Goal: Information Seeking & Learning: Learn about a topic

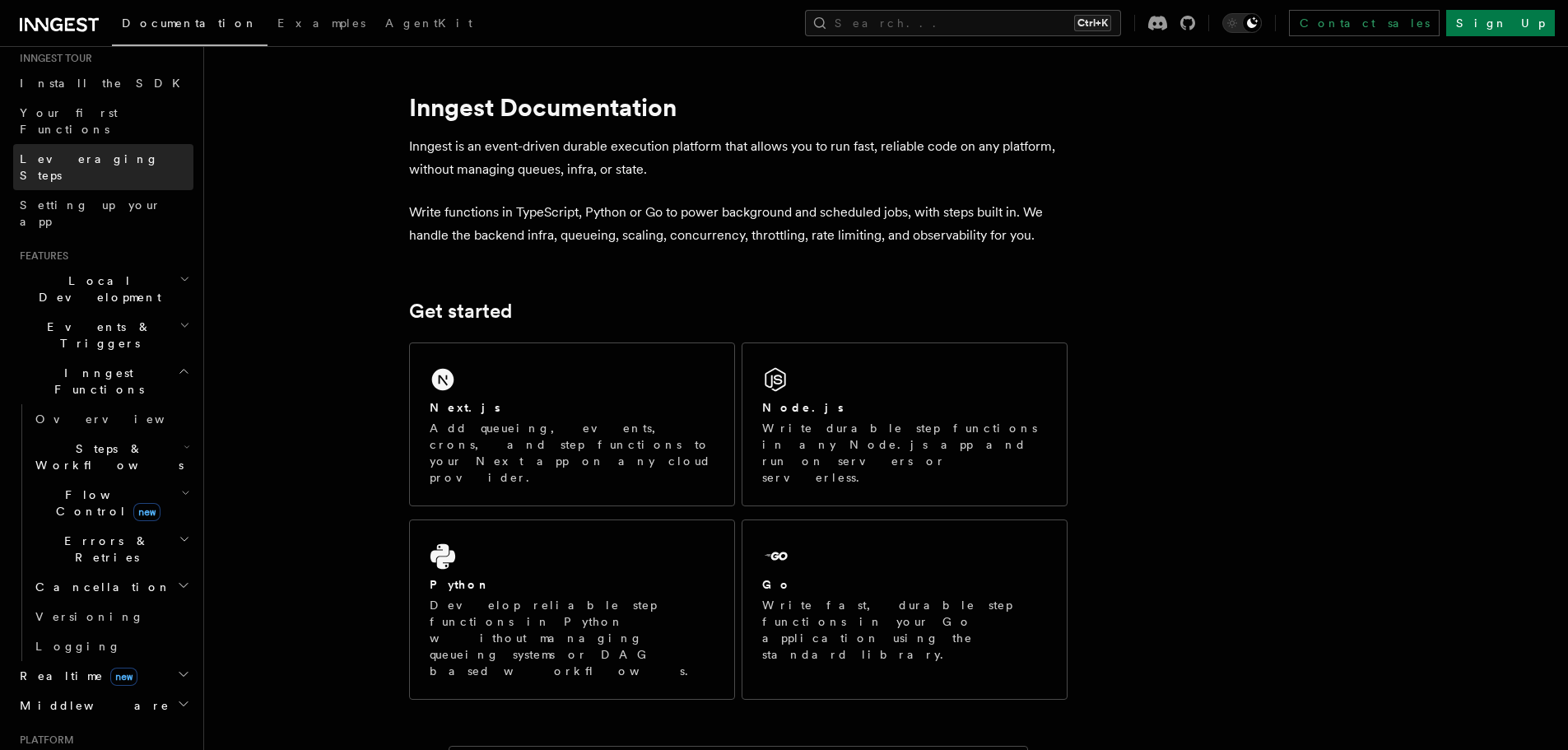
scroll to position [109, 0]
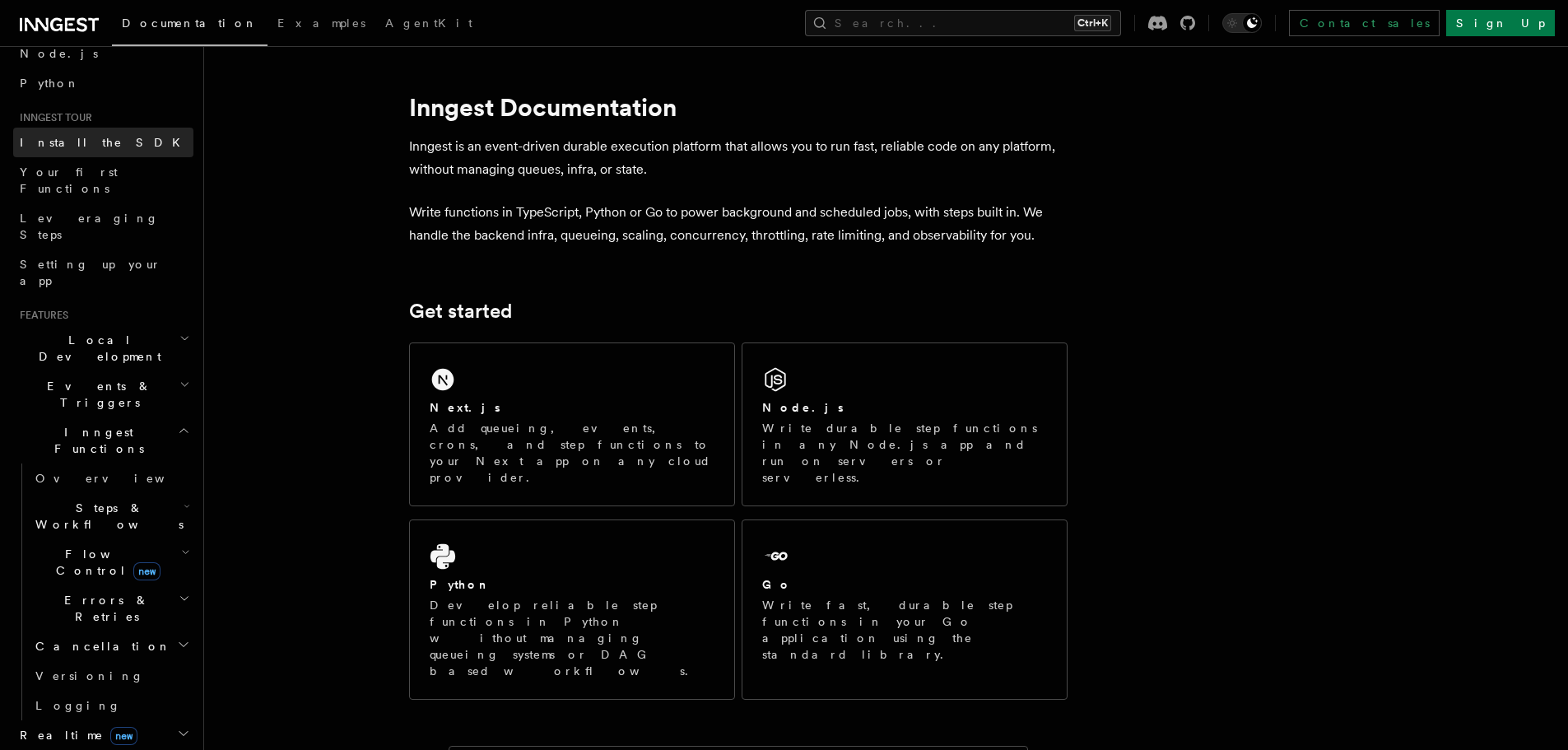
click at [103, 144] on link "Install the SDK" at bounding box center [103, 142] width 180 height 29
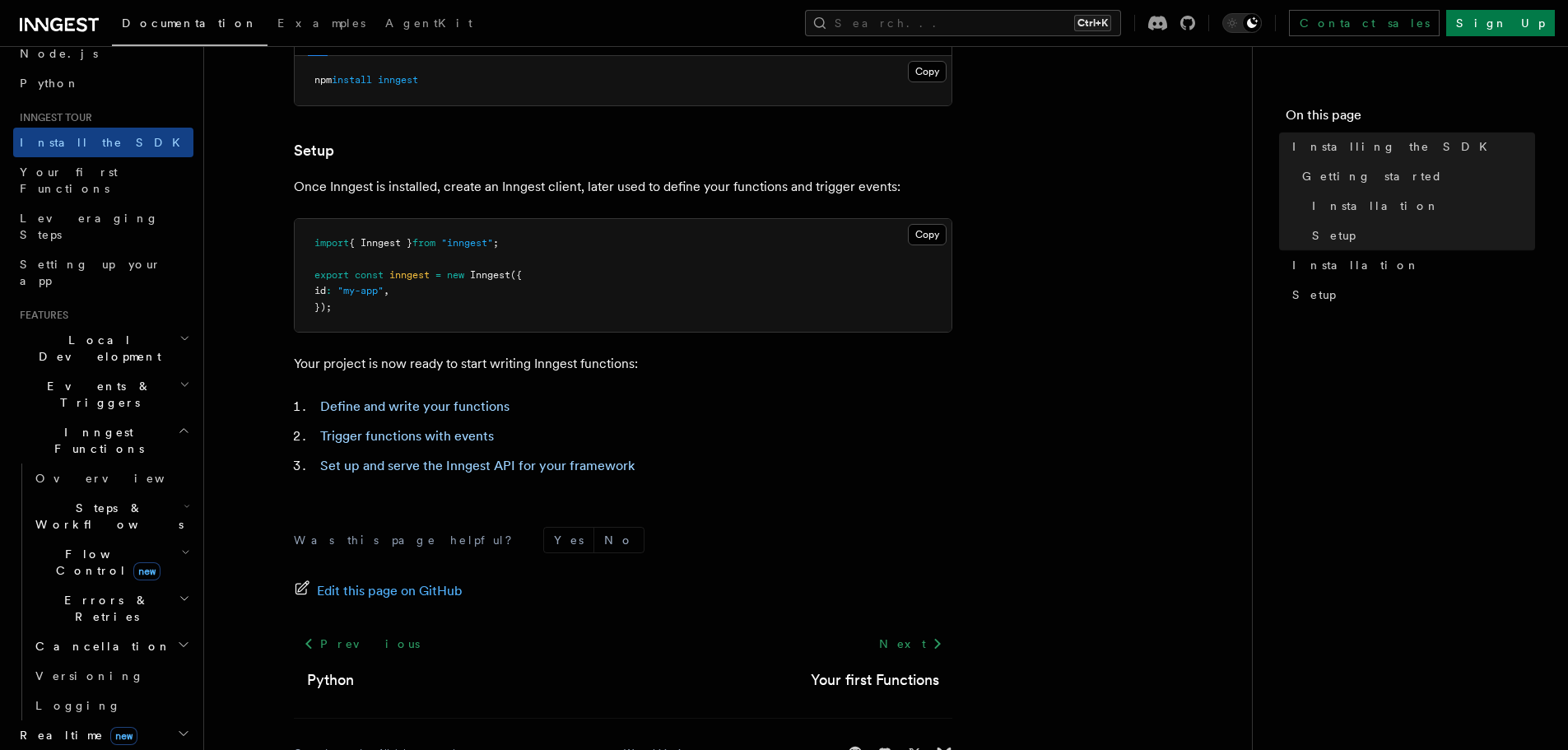
scroll to position [619, 0]
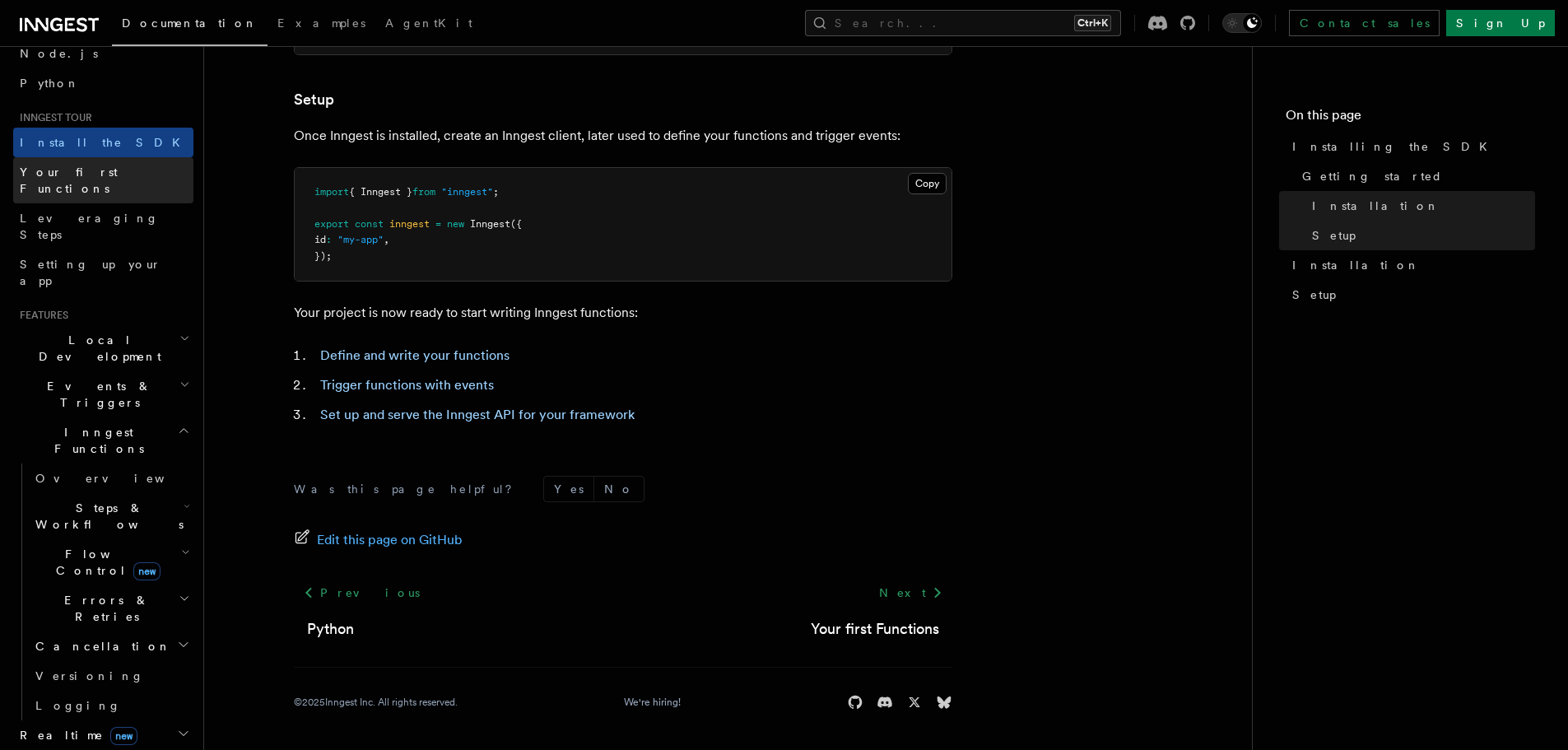
click at [108, 161] on link "Your first Functions" at bounding box center [103, 180] width 180 height 46
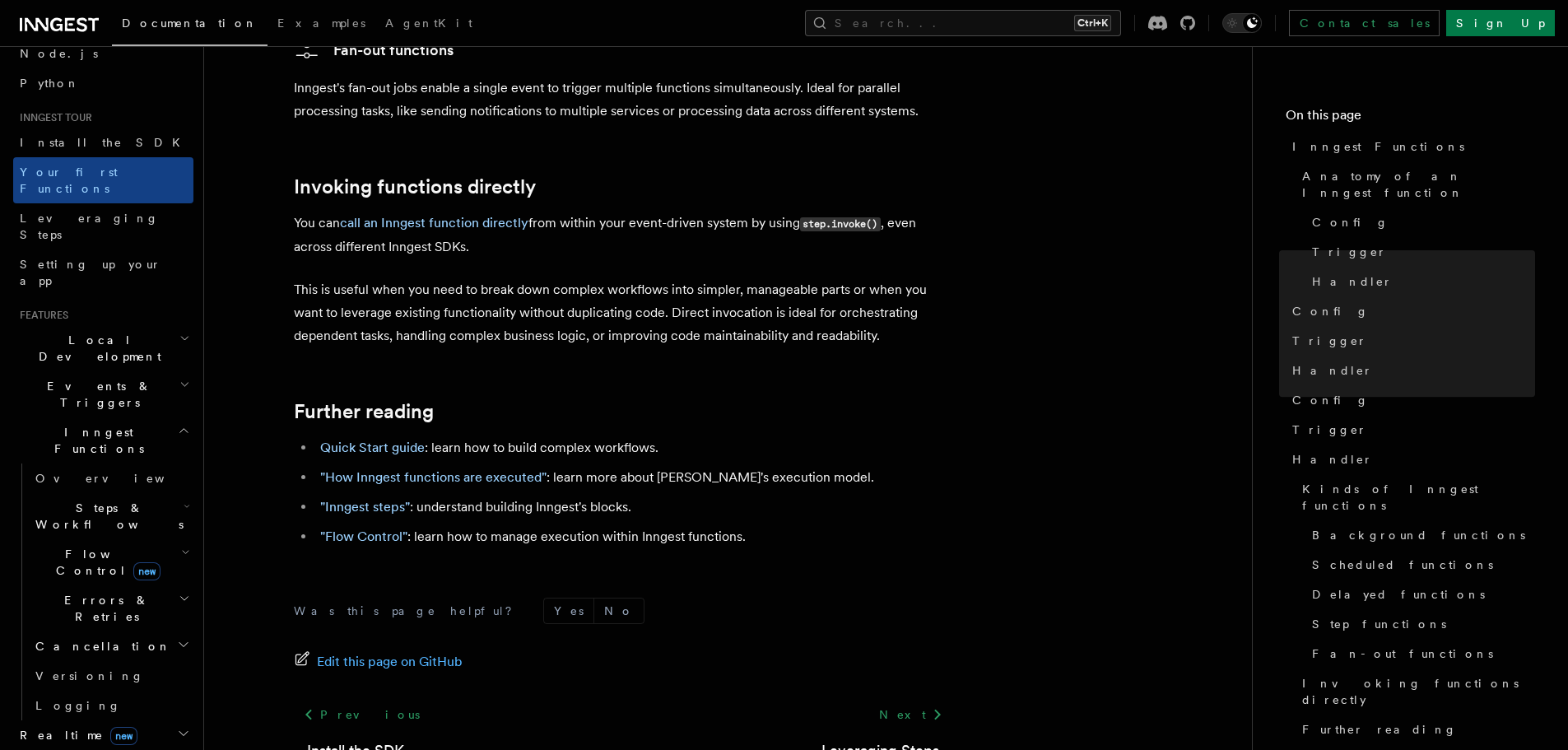
scroll to position [3287, 0]
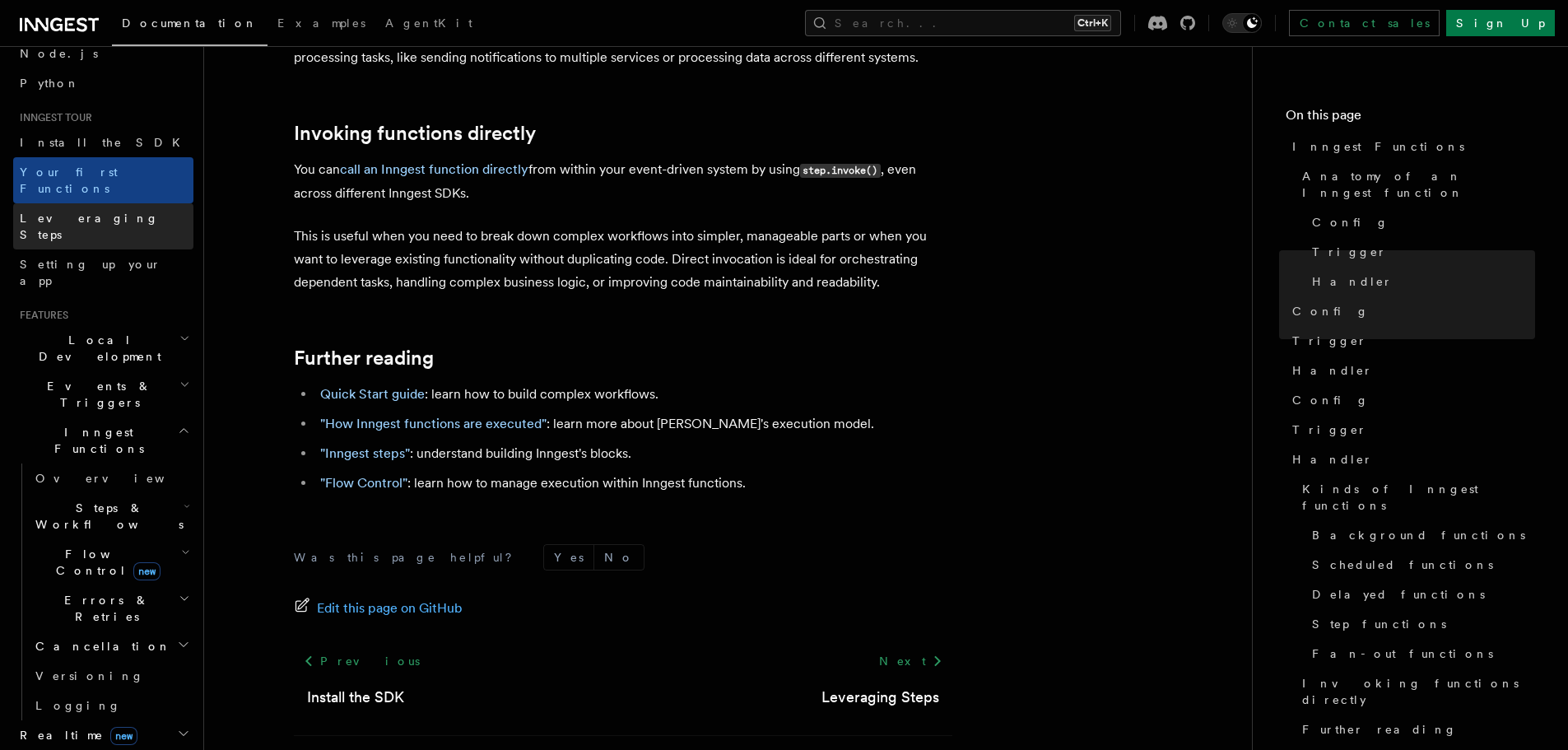
click at [97, 203] on link "Leveraging Steps" at bounding box center [103, 226] width 180 height 46
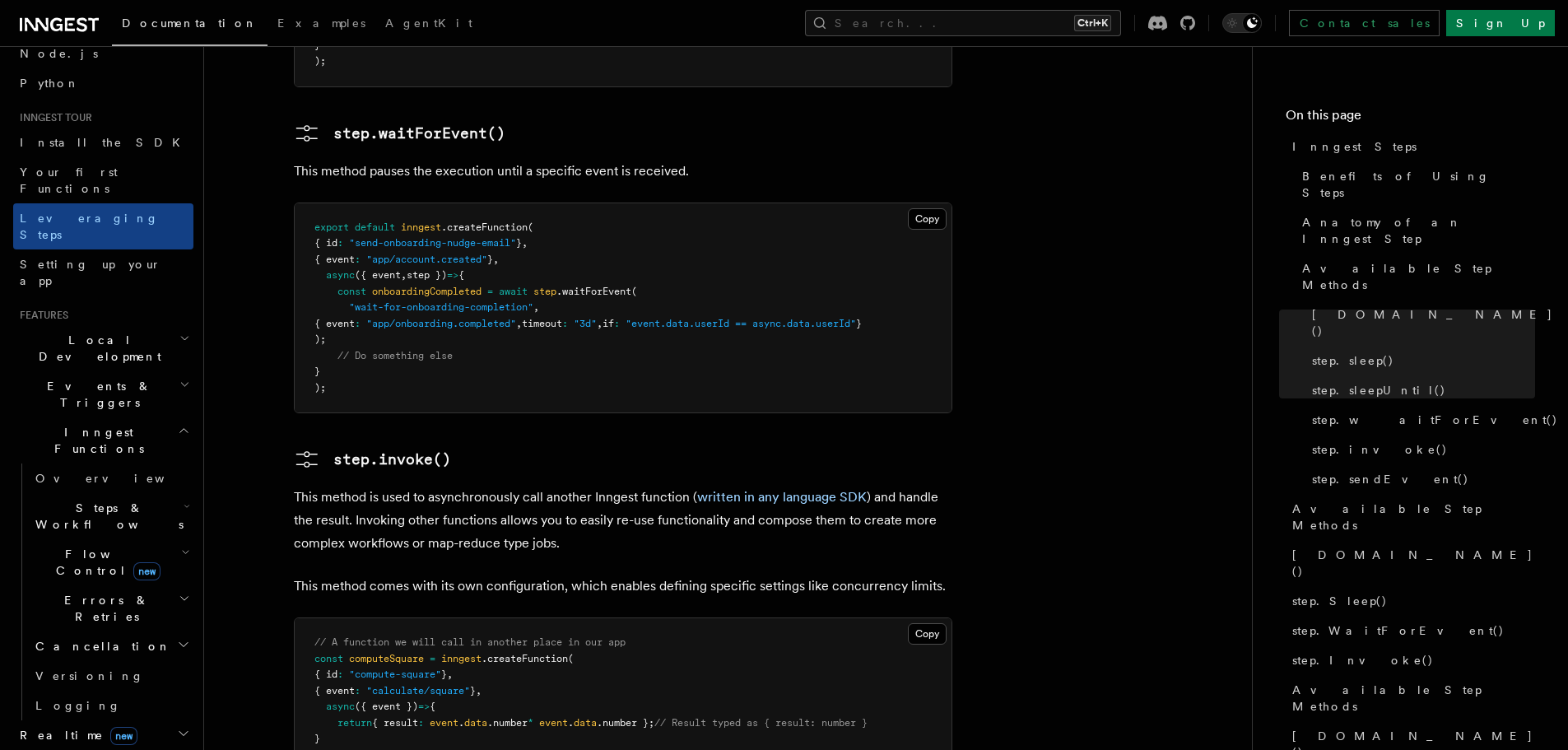
scroll to position [2636, 0]
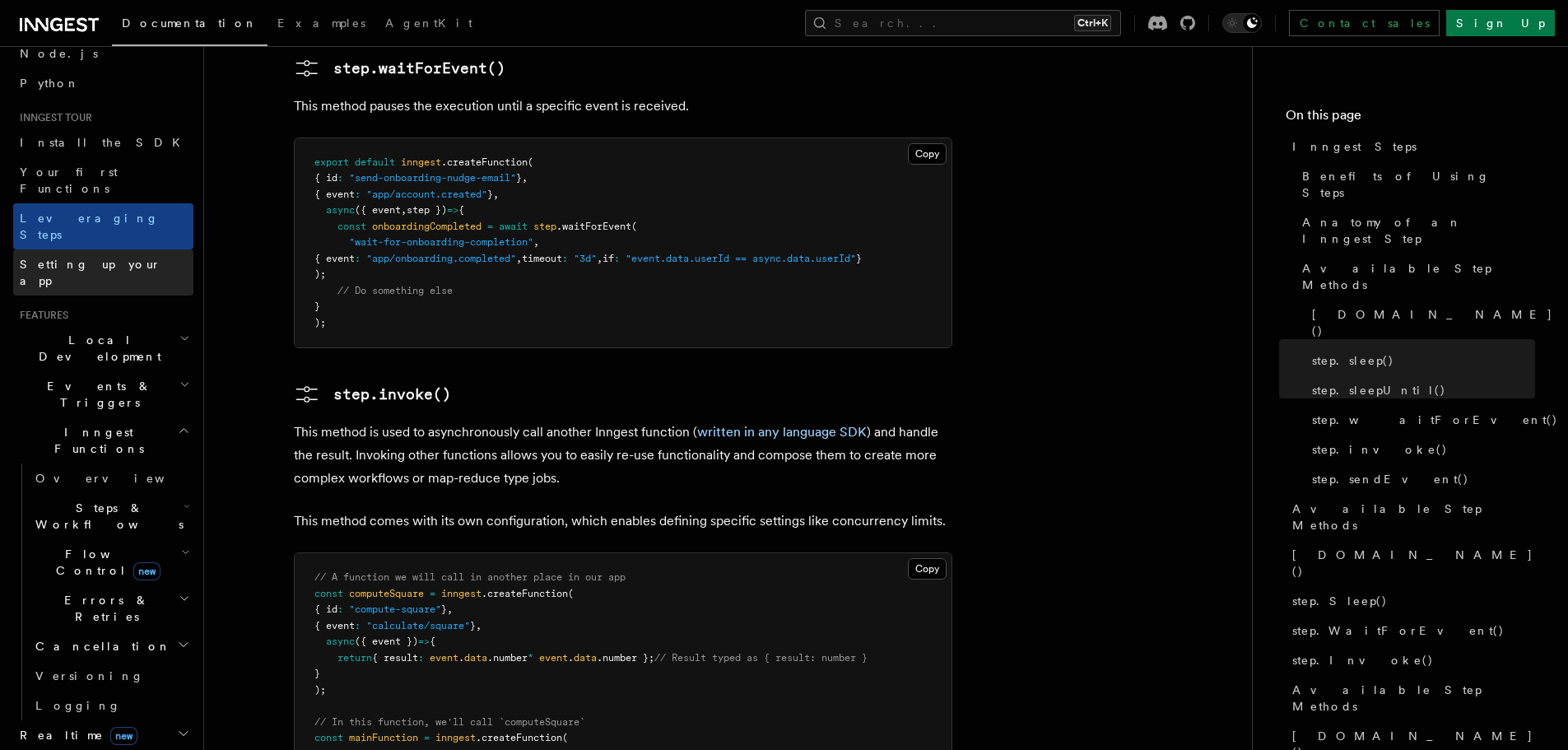
click at [128, 250] on link "Setting up your app" at bounding box center [103, 273] width 180 height 46
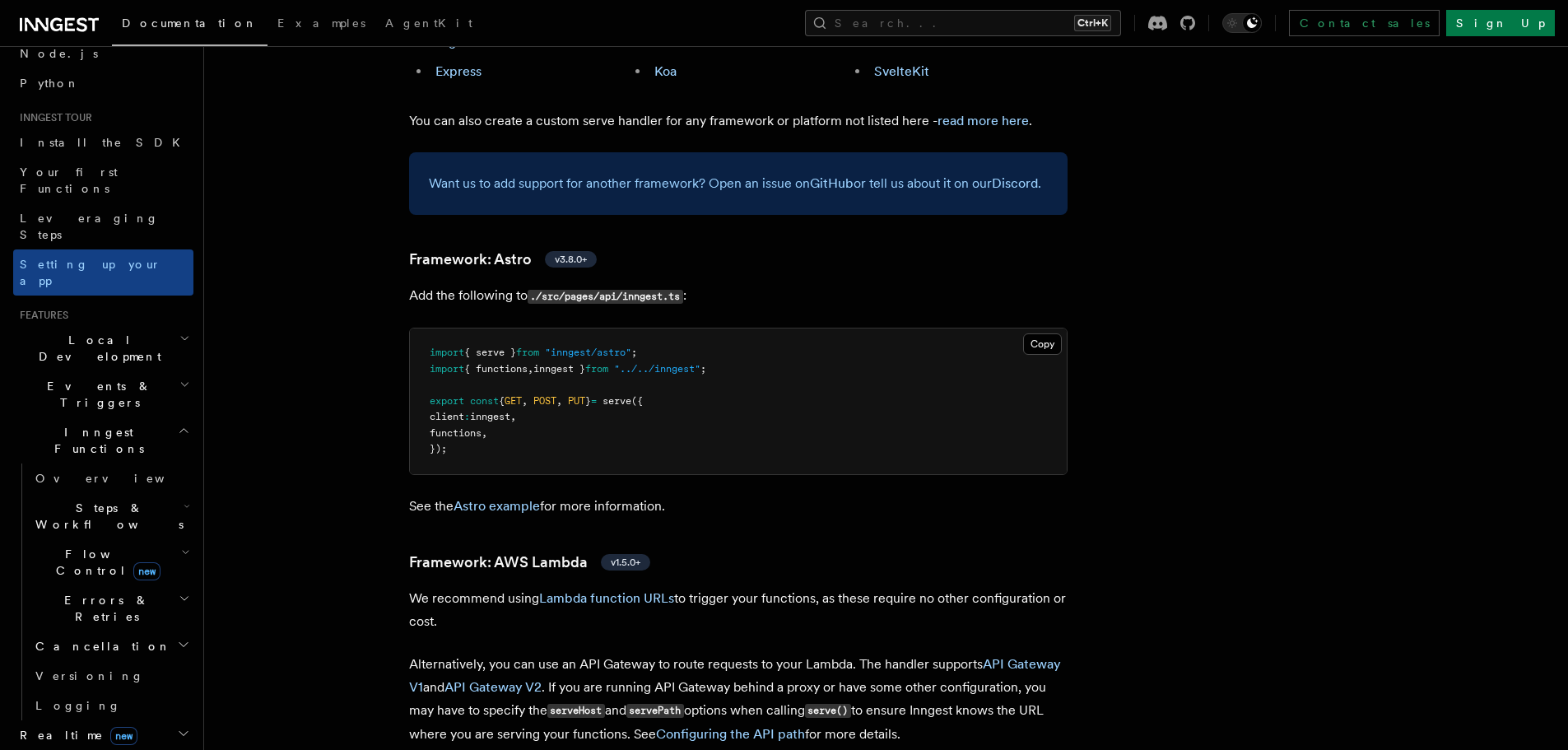
scroll to position [1263, 0]
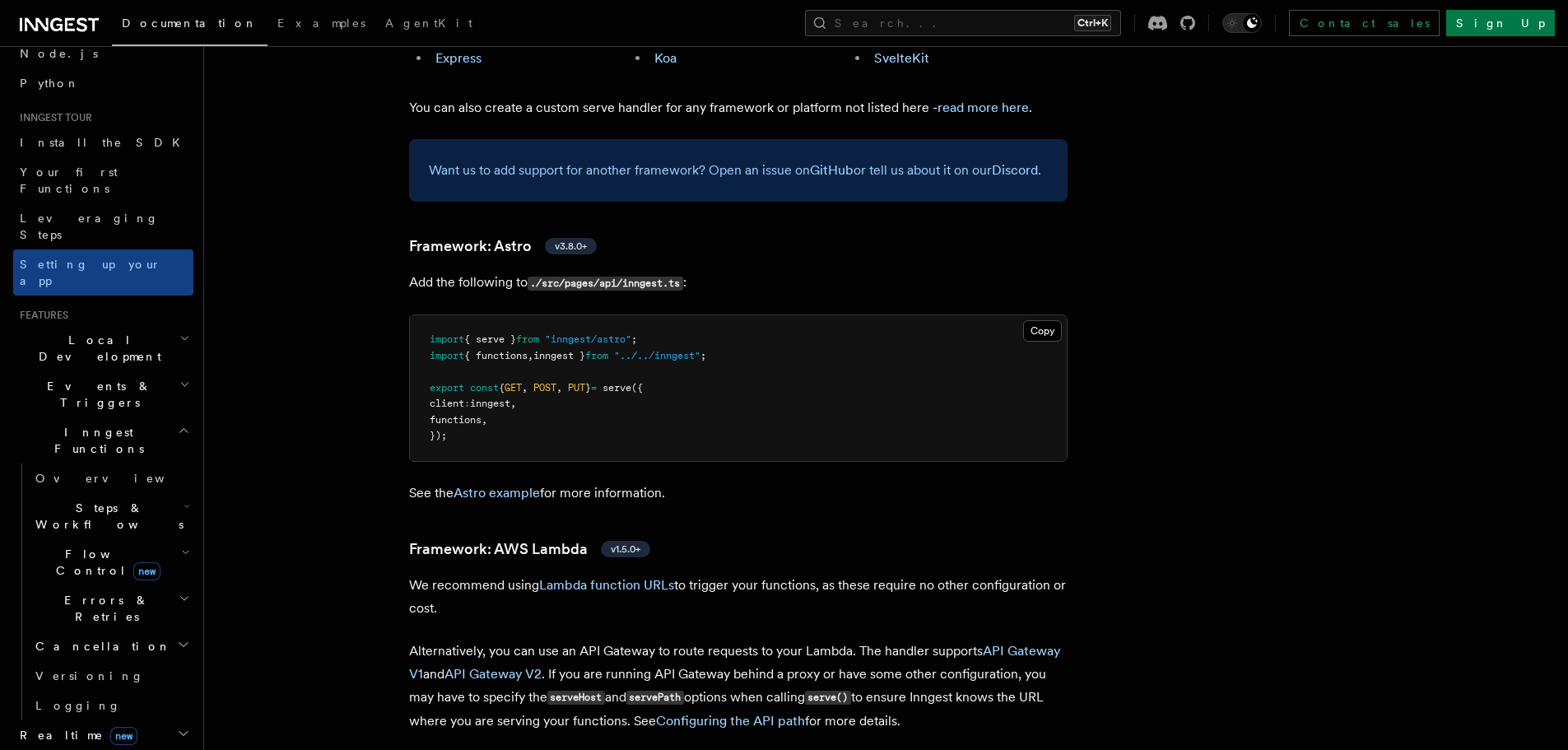
click at [116, 332] on span "Local Development" at bounding box center [96, 348] width 166 height 33
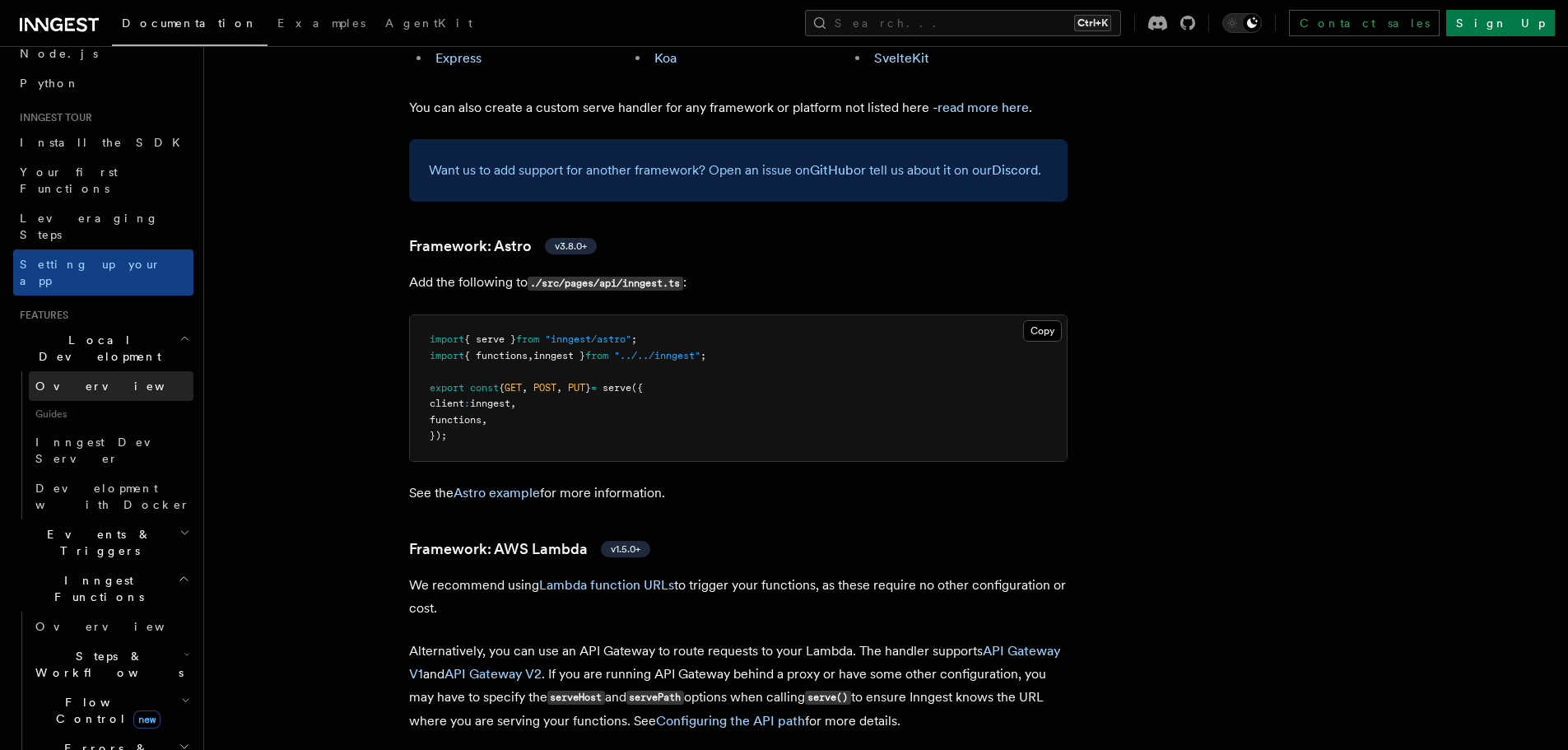
click at [120, 371] on link "Overview" at bounding box center [110, 386] width 164 height 29
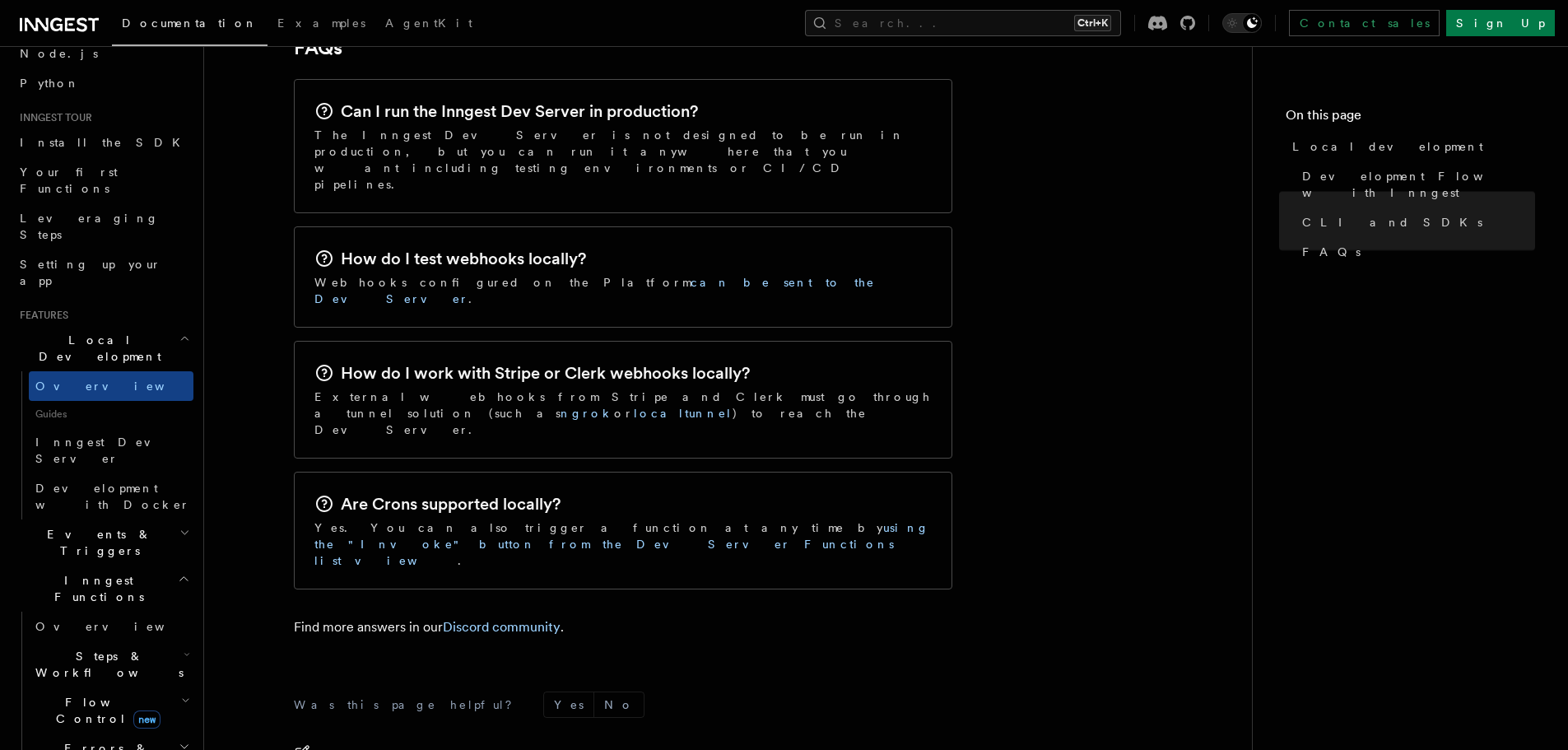
scroll to position [2629, 0]
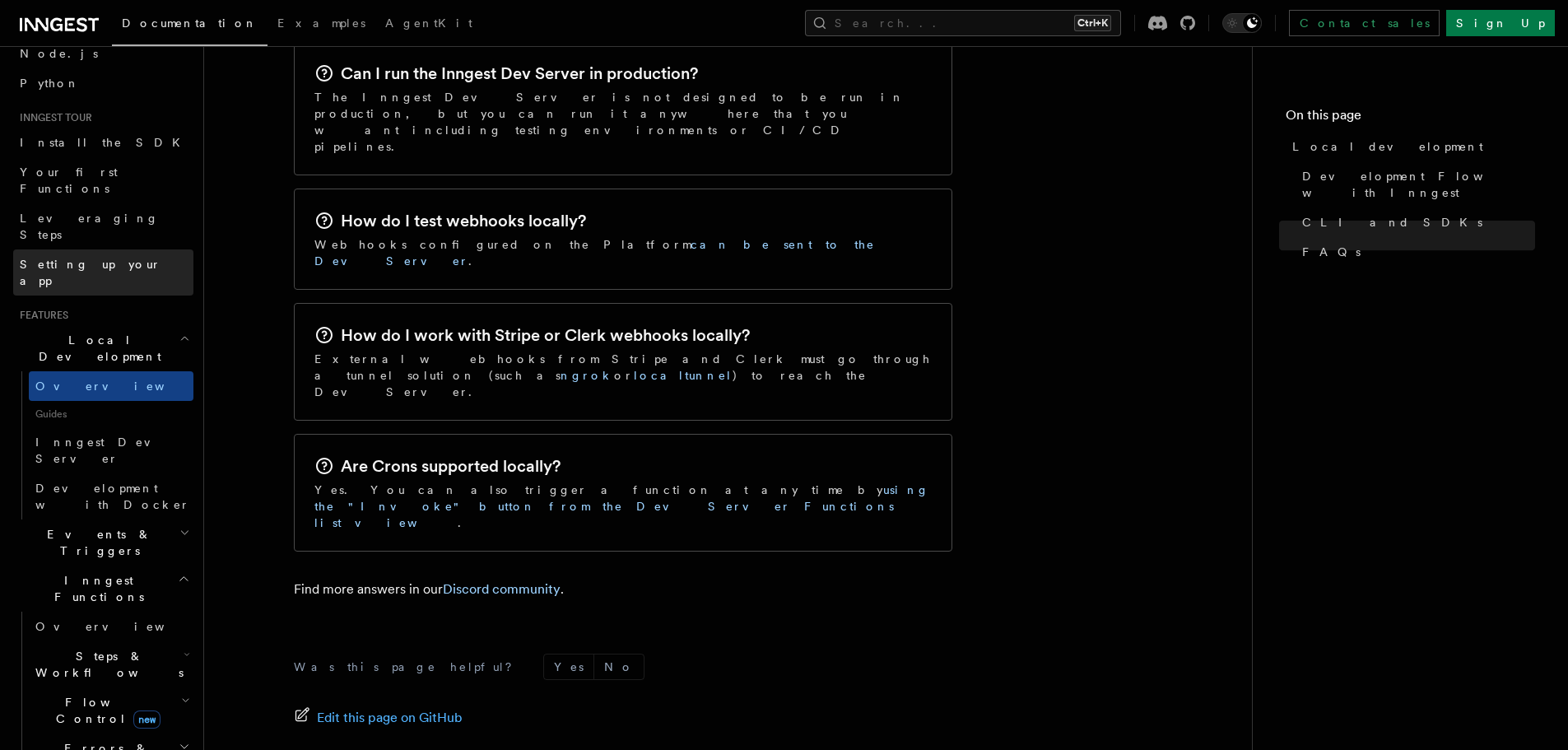
click at [95, 250] on link "Setting up your app" at bounding box center [103, 273] width 180 height 46
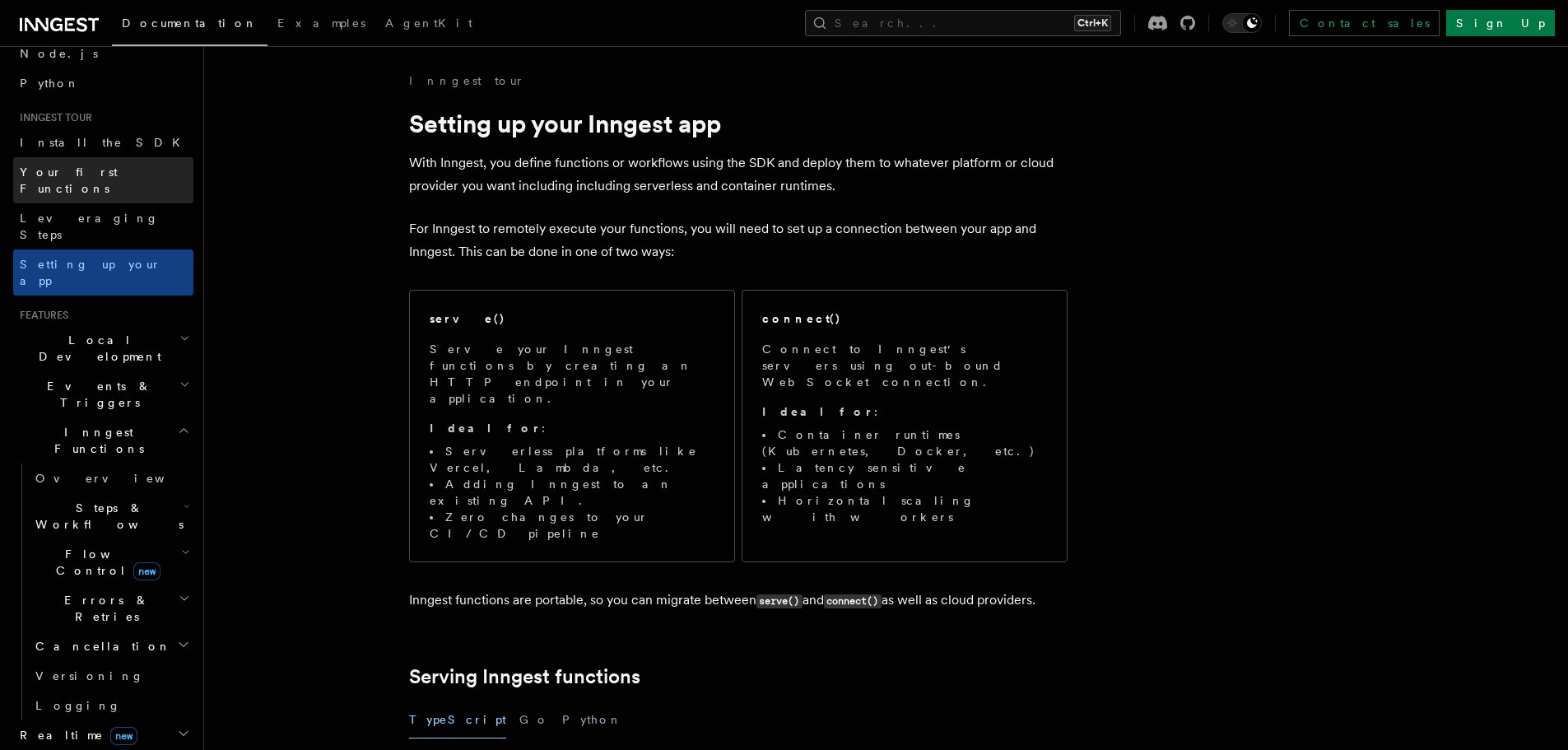
click at [85, 182] on link "Your first Functions" at bounding box center [103, 180] width 180 height 46
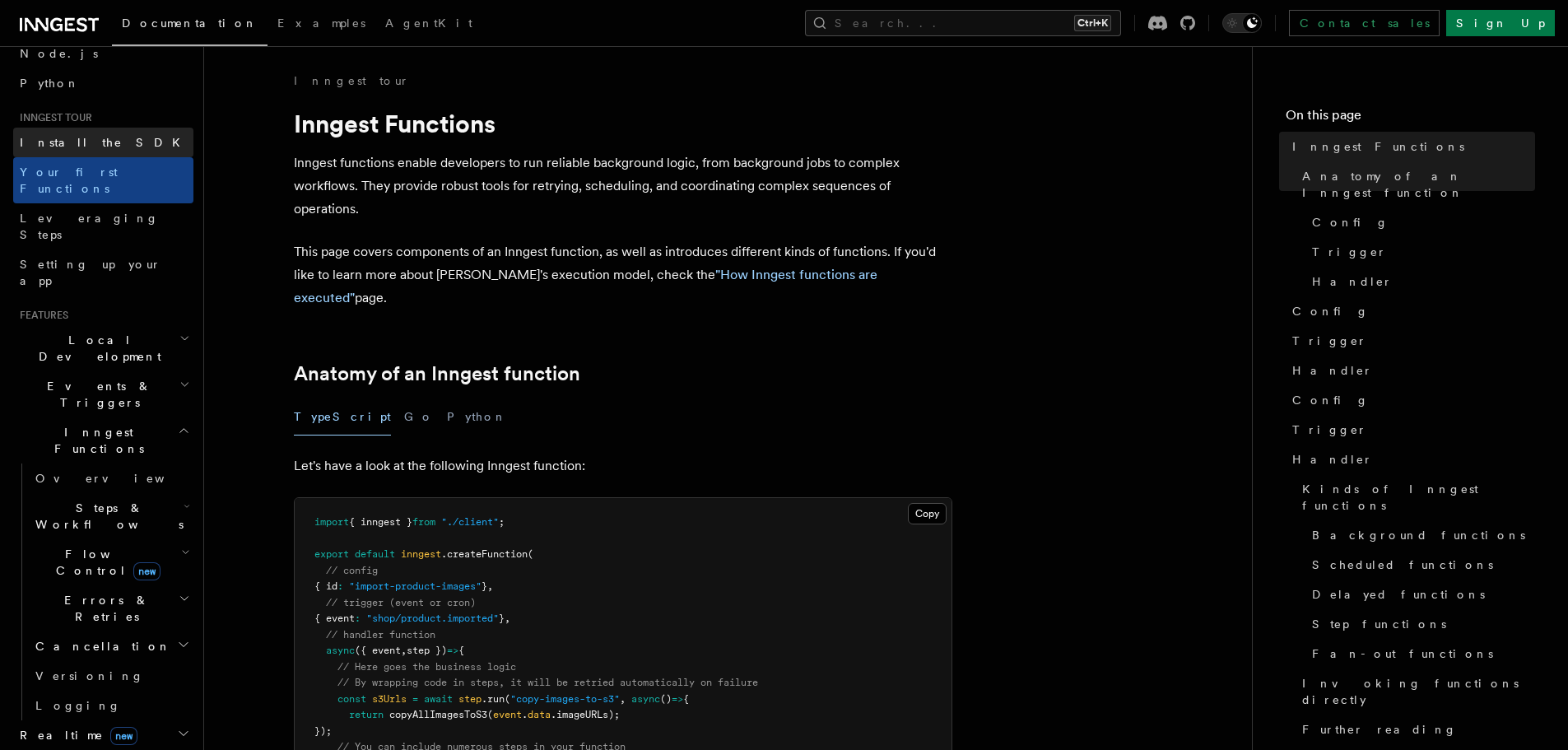
click at [33, 141] on span "Install the SDK" at bounding box center [105, 142] width 170 height 13
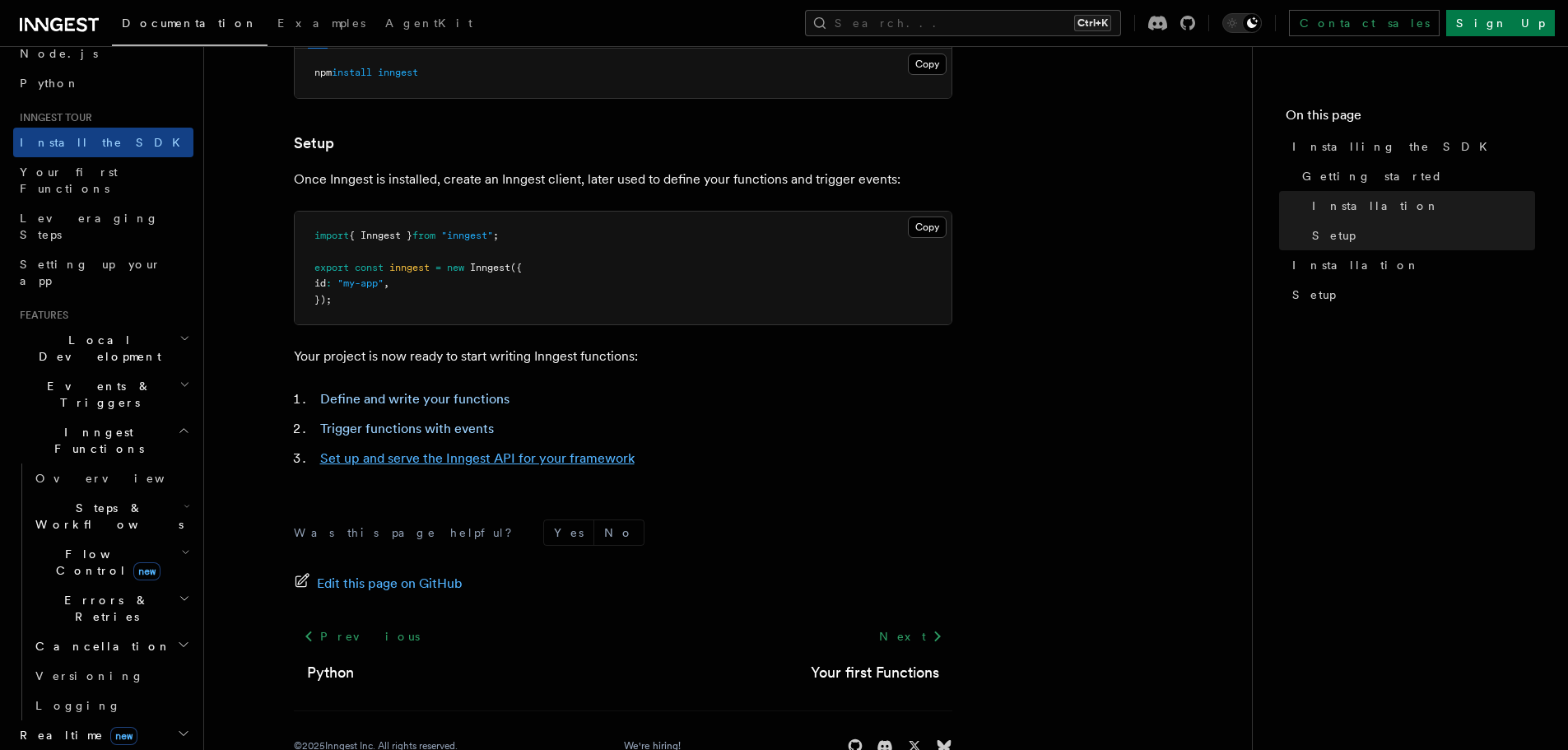
scroll to position [619, 0]
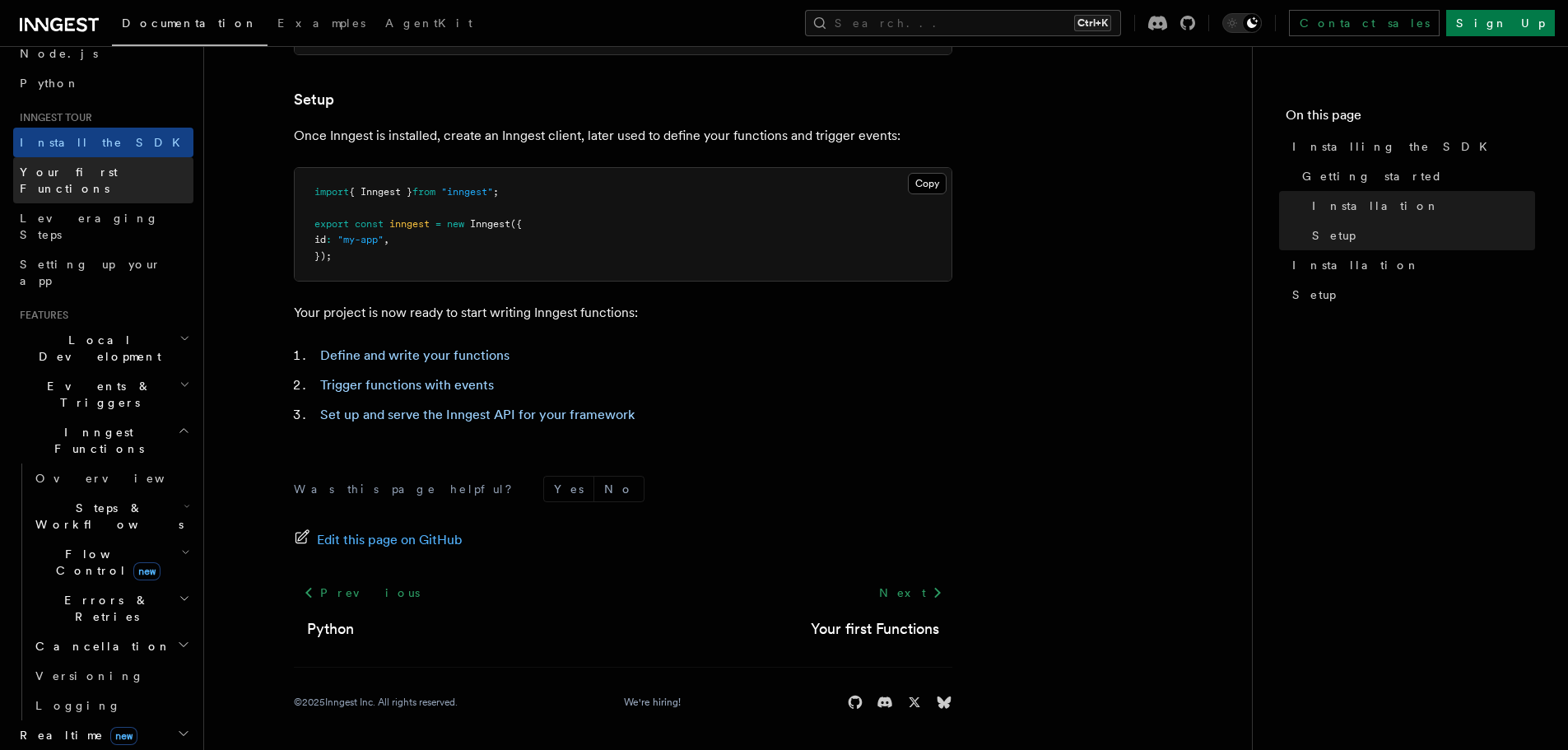
click at [81, 176] on span "Your first Functions" at bounding box center [69, 180] width 98 height 29
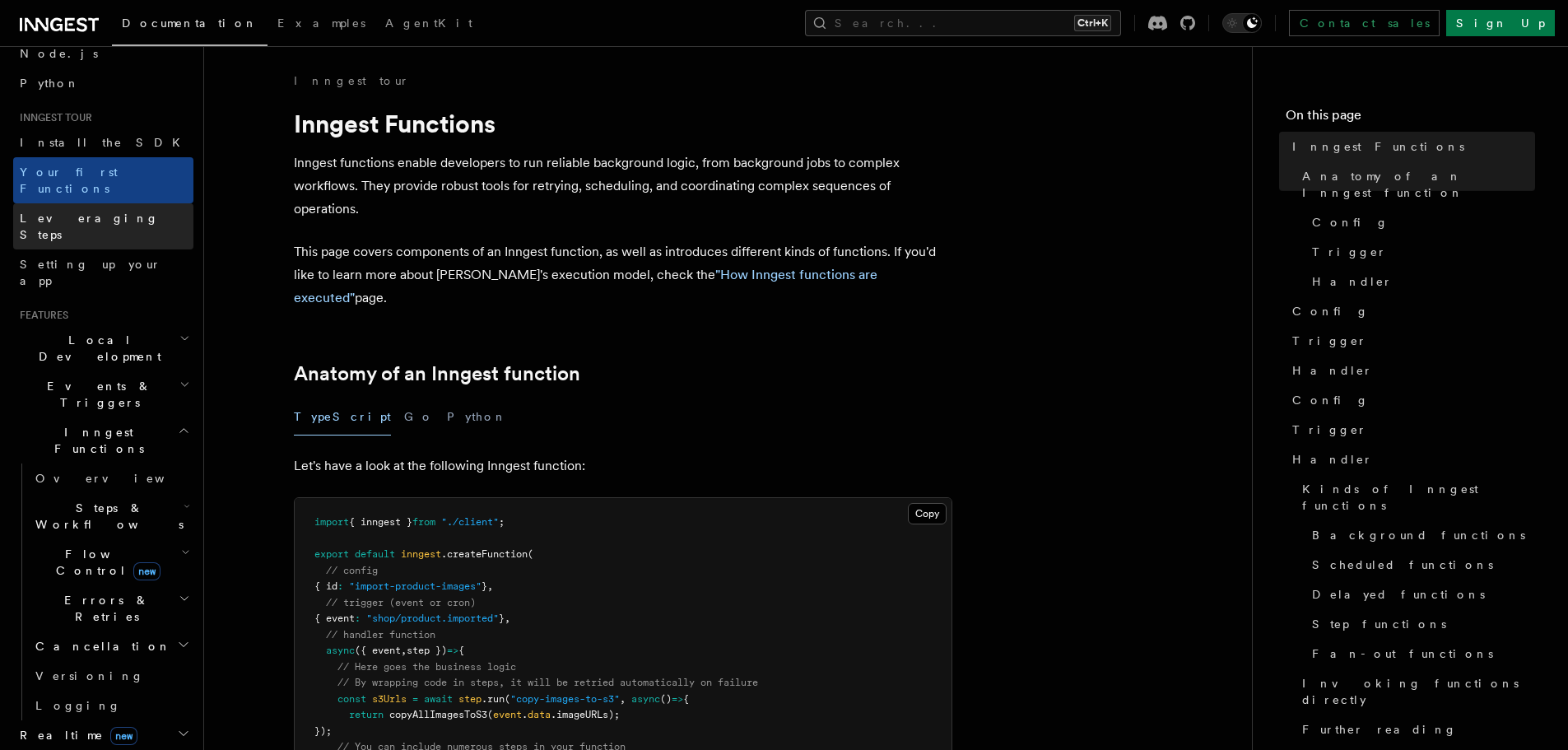
click at [89, 211] on span "Leveraging Steps" at bounding box center [89, 226] width 139 height 29
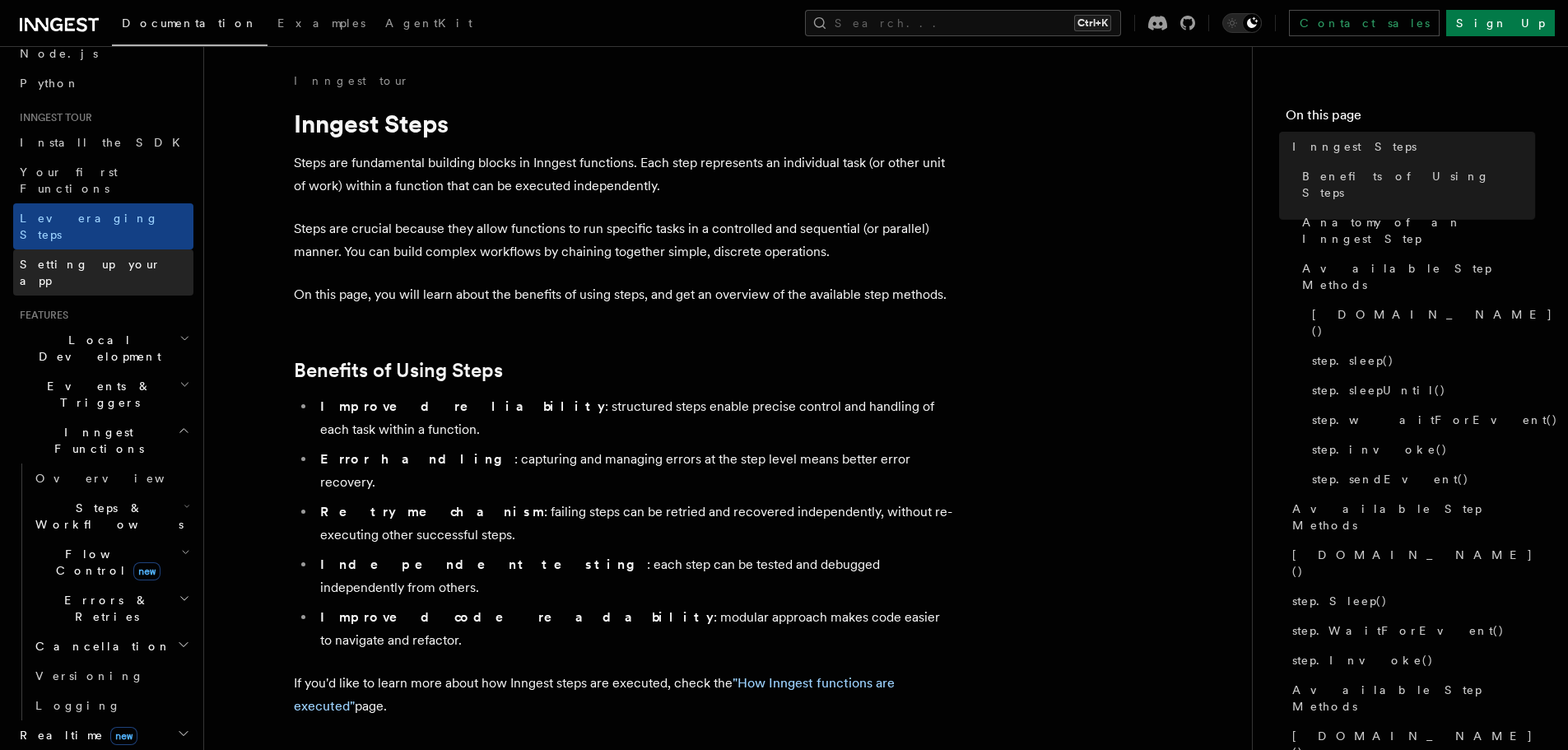
click at [99, 256] on span "Setting up your app" at bounding box center [107, 273] width 174 height 33
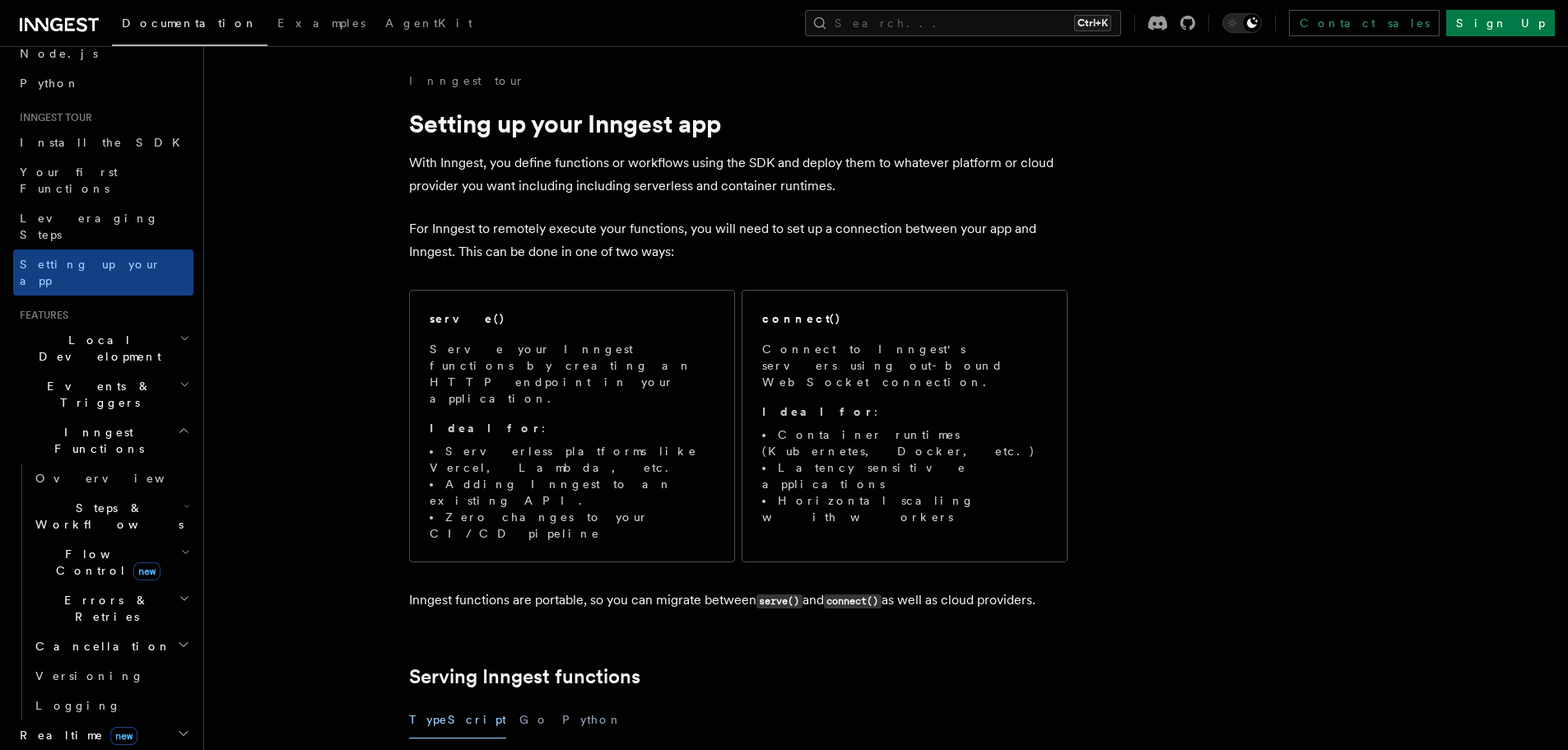
click at [111, 332] on span "Local Development" at bounding box center [96, 348] width 166 height 33
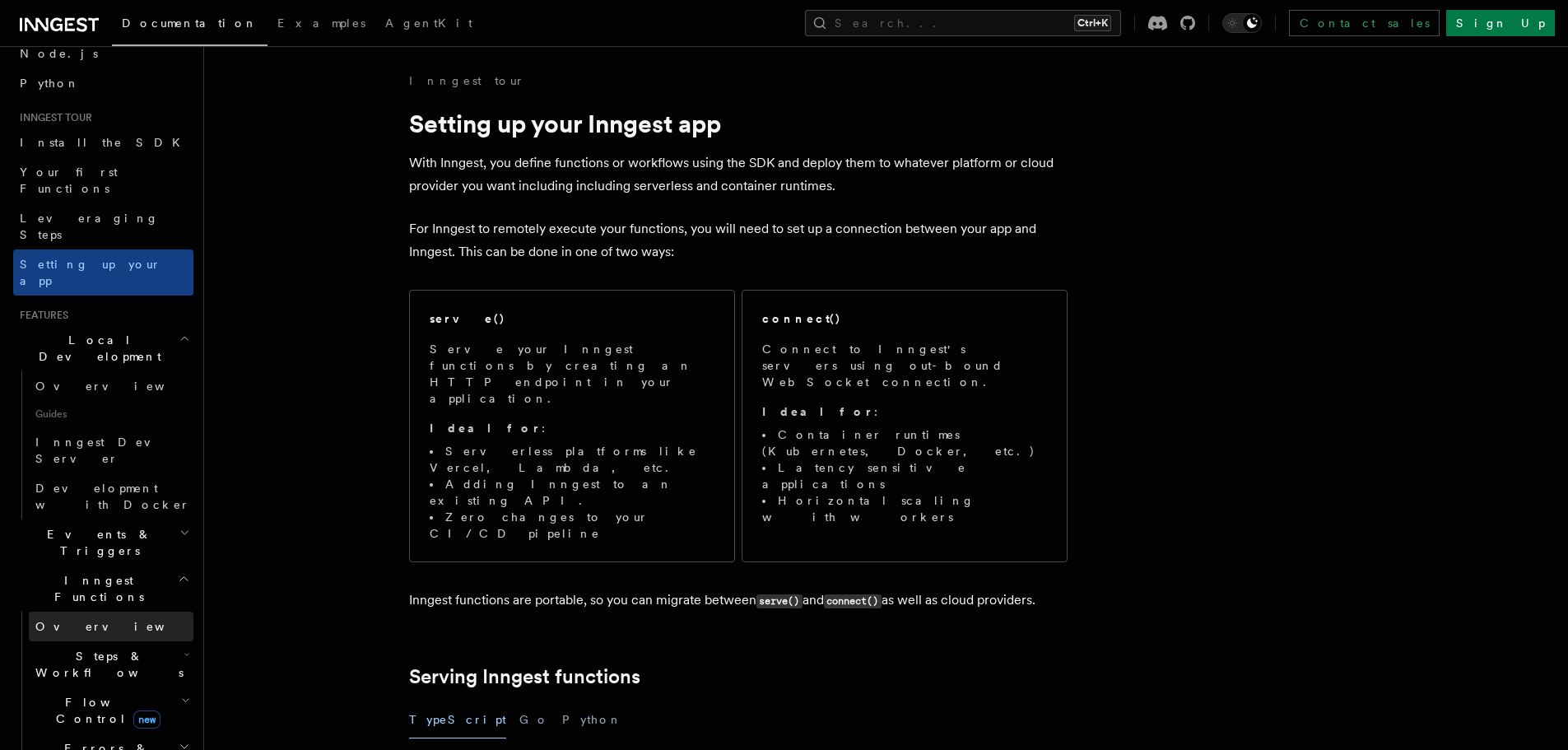
click at [91, 612] on link "Overview" at bounding box center [110, 627] width 164 height 29
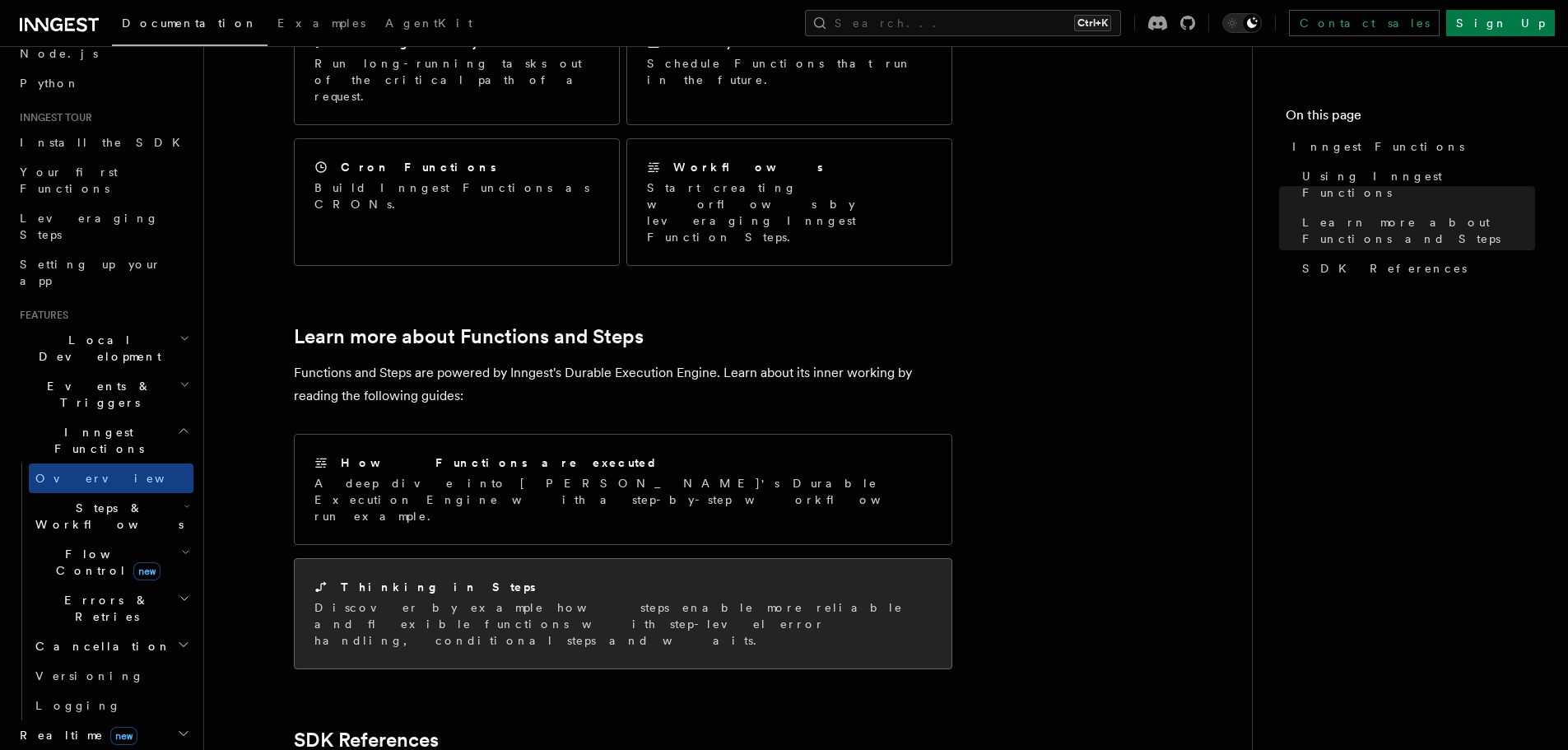
scroll to position [942, 0]
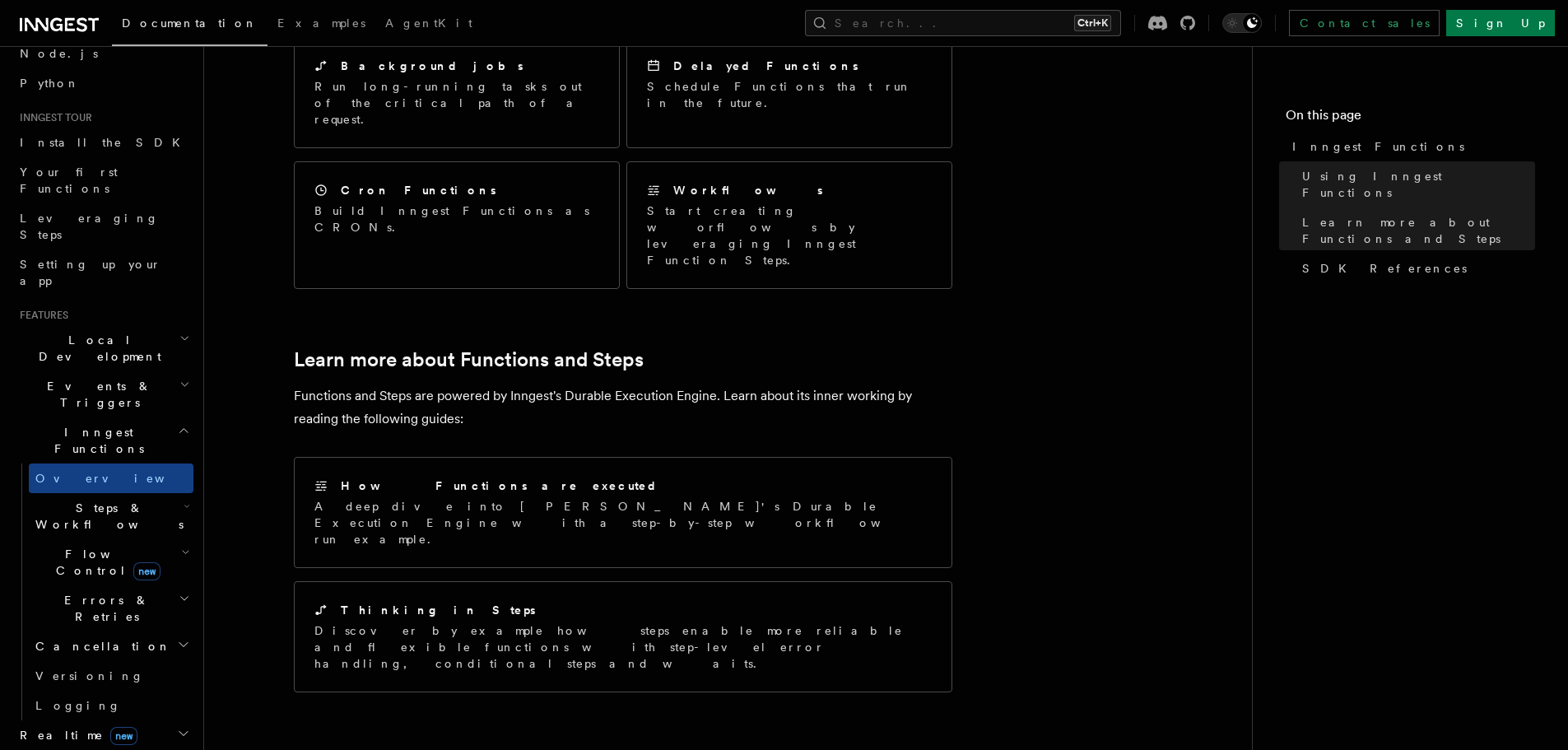
click at [131, 500] on span "Steps & Workflows" at bounding box center [106, 517] width 154 height 33
click at [137, 540] on link "Overview" at bounding box center [118, 554] width 149 height 29
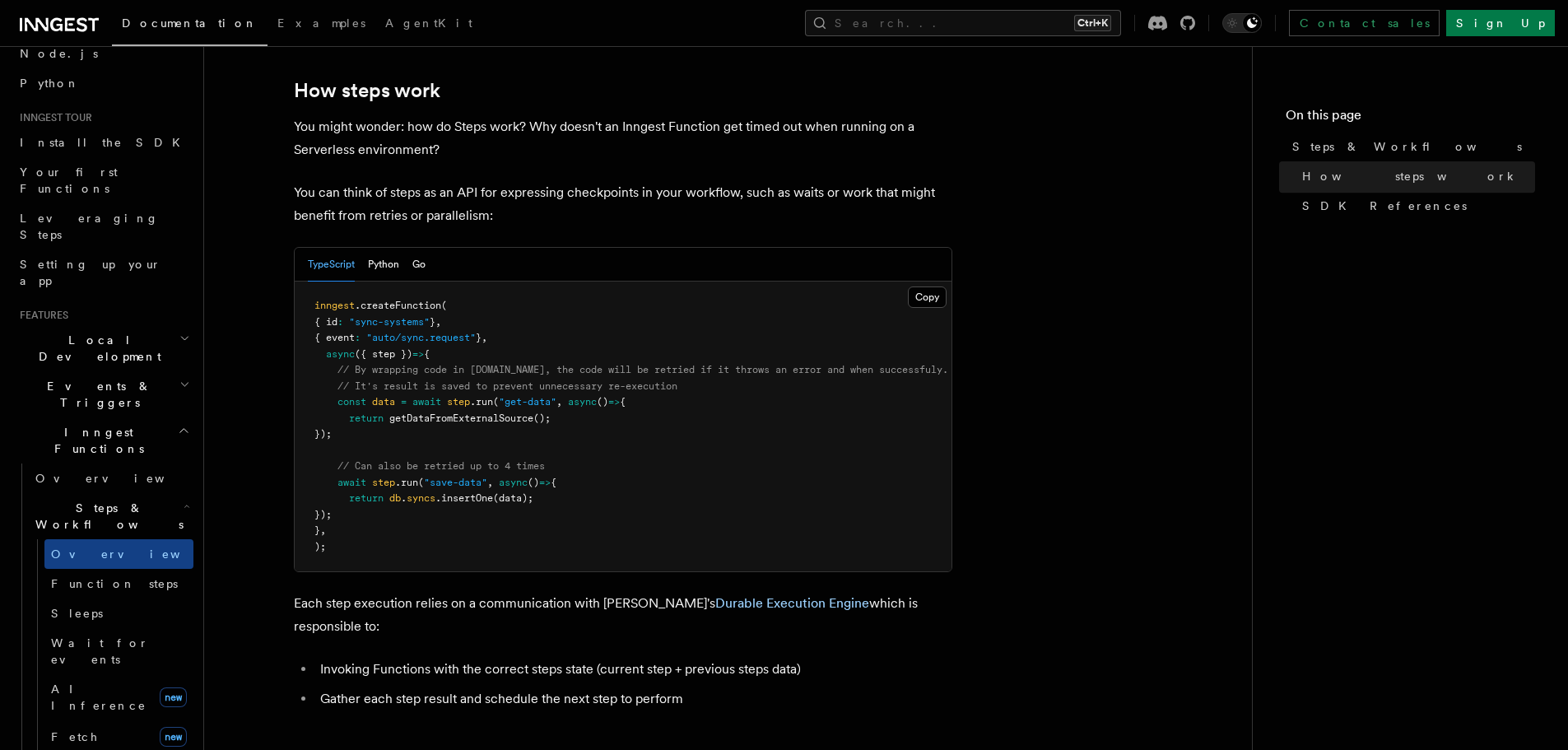
scroll to position [622, 0]
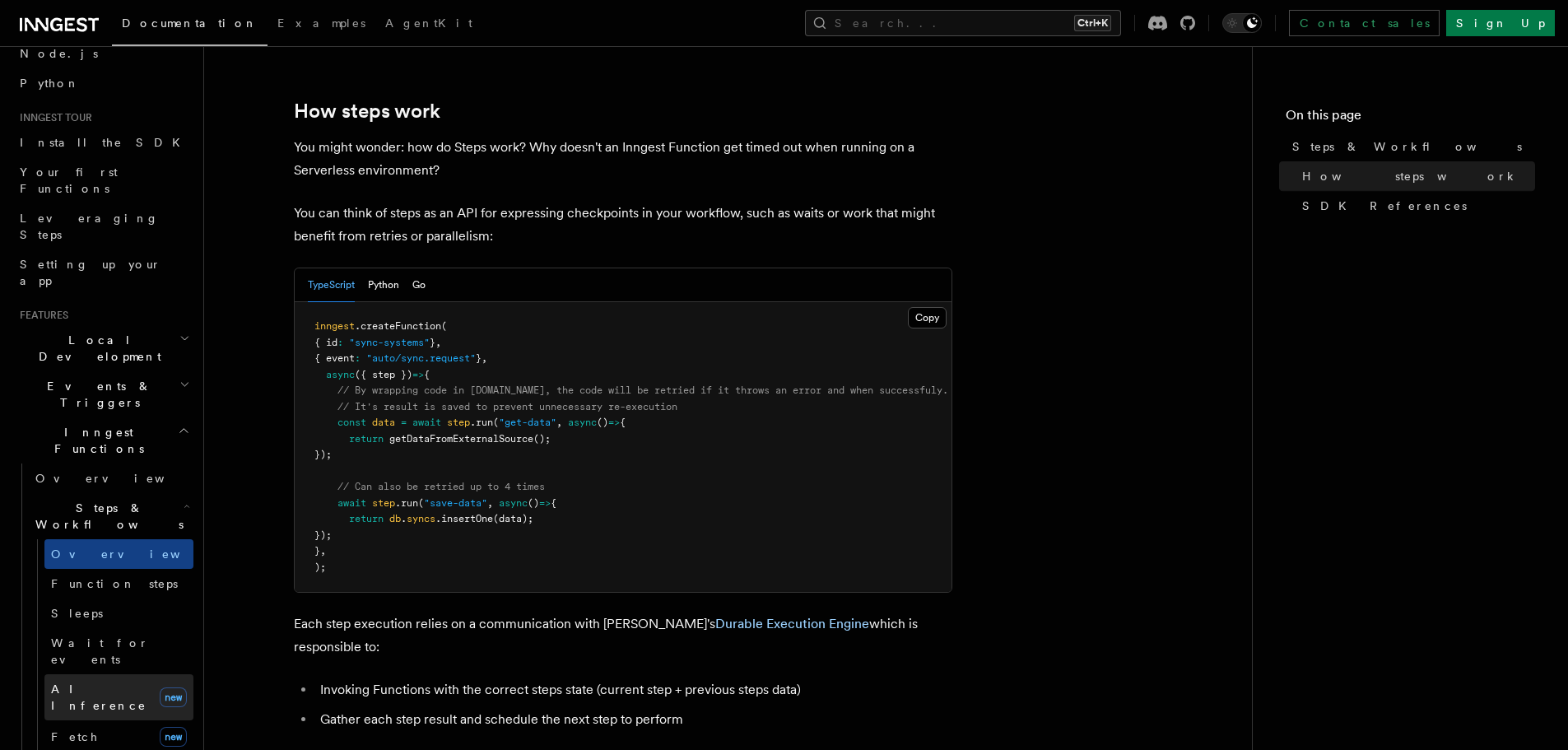
click at [107, 683] on span "AI Inference" at bounding box center [99, 698] width 96 height 29
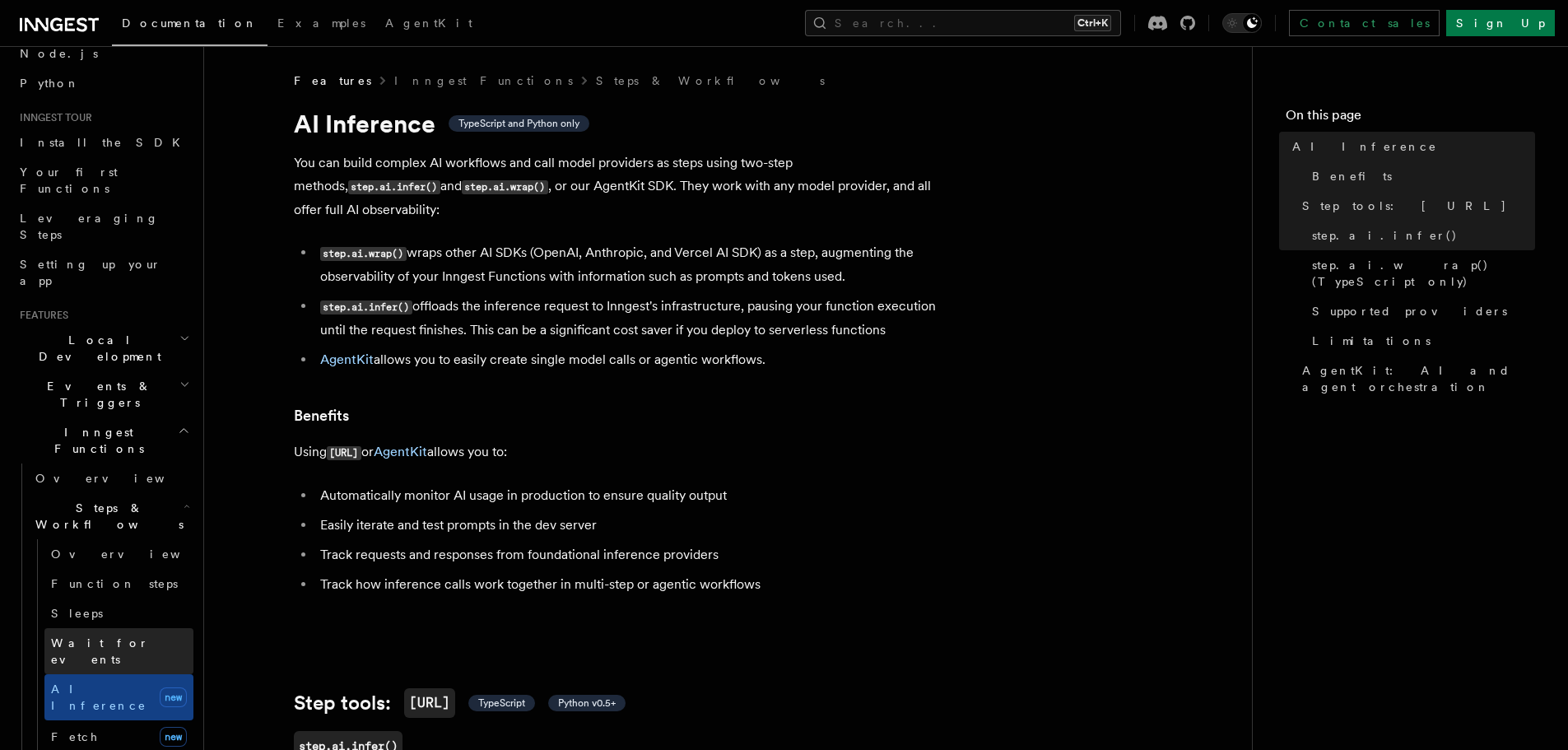
click at [121, 637] on span "Wait for events" at bounding box center [100, 652] width 98 height 29
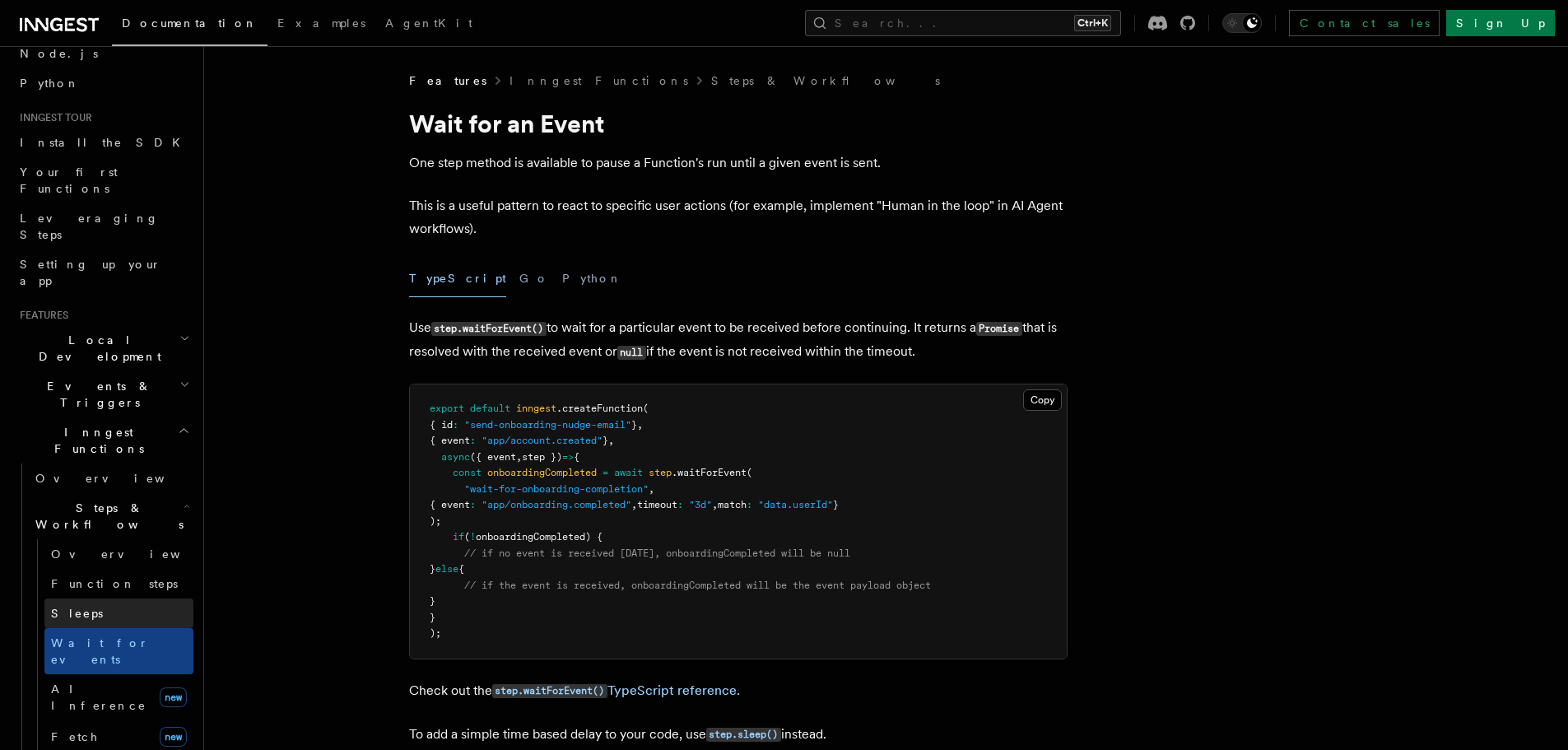
click at [126, 598] on link "Sleeps" at bounding box center [118, 613] width 149 height 29
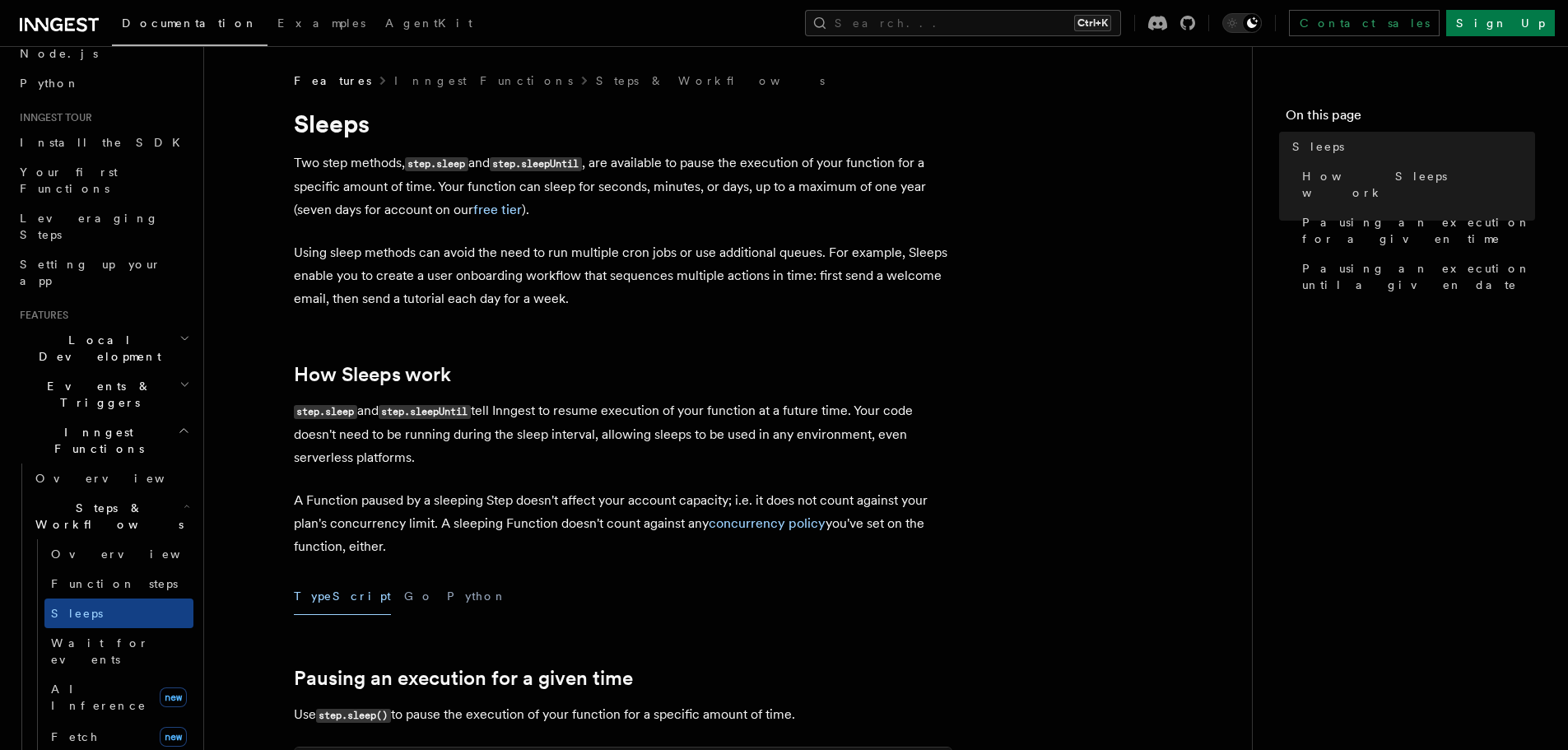
click at [135, 417] on h2 "Inngest Functions" at bounding box center [103, 440] width 180 height 46
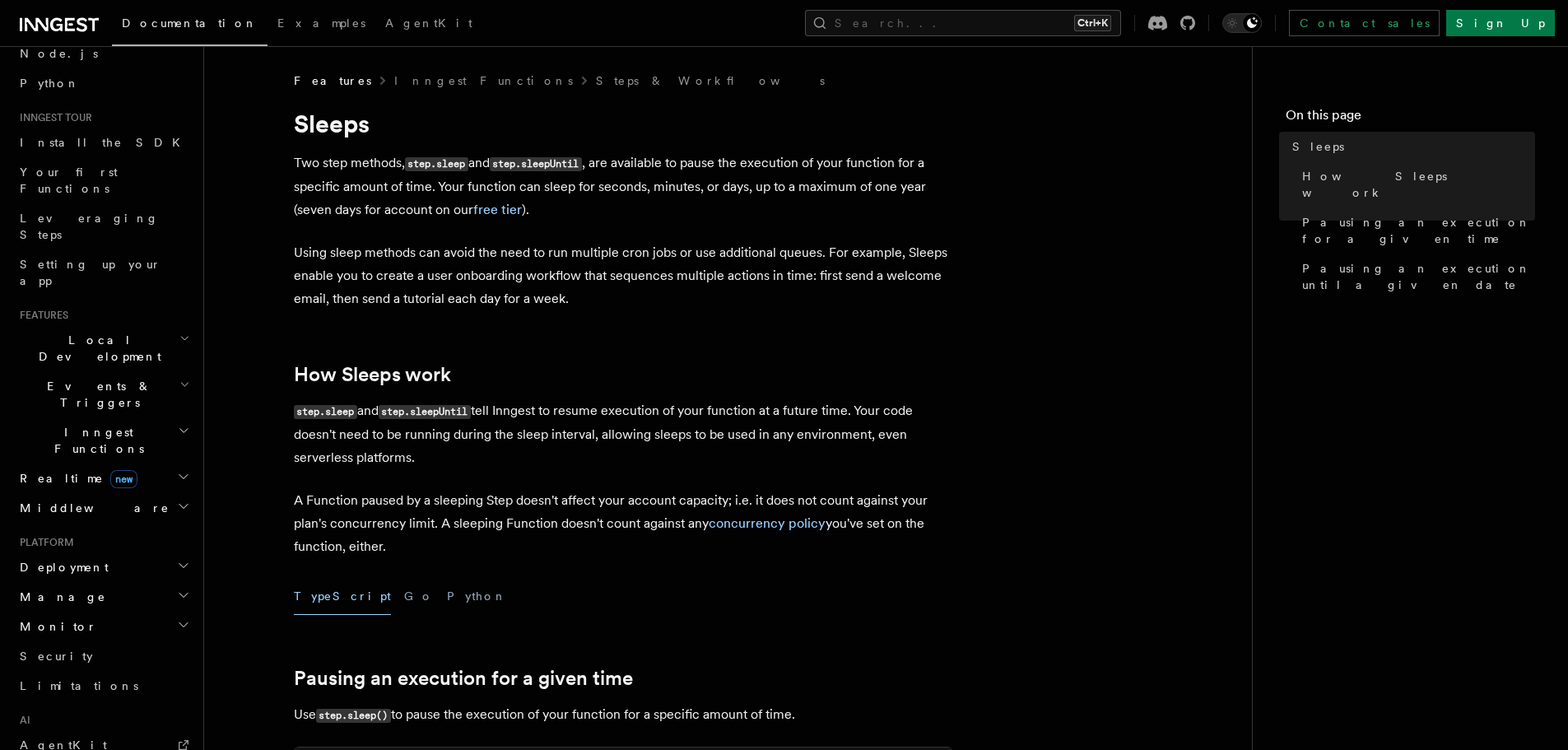
click at [125, 552] on h2 "Deployment" at bounding box center [103, 567] width 180 height 29
click at [123, 583] on link "Overview" at bounding box center [110, 597] width 164 height 29
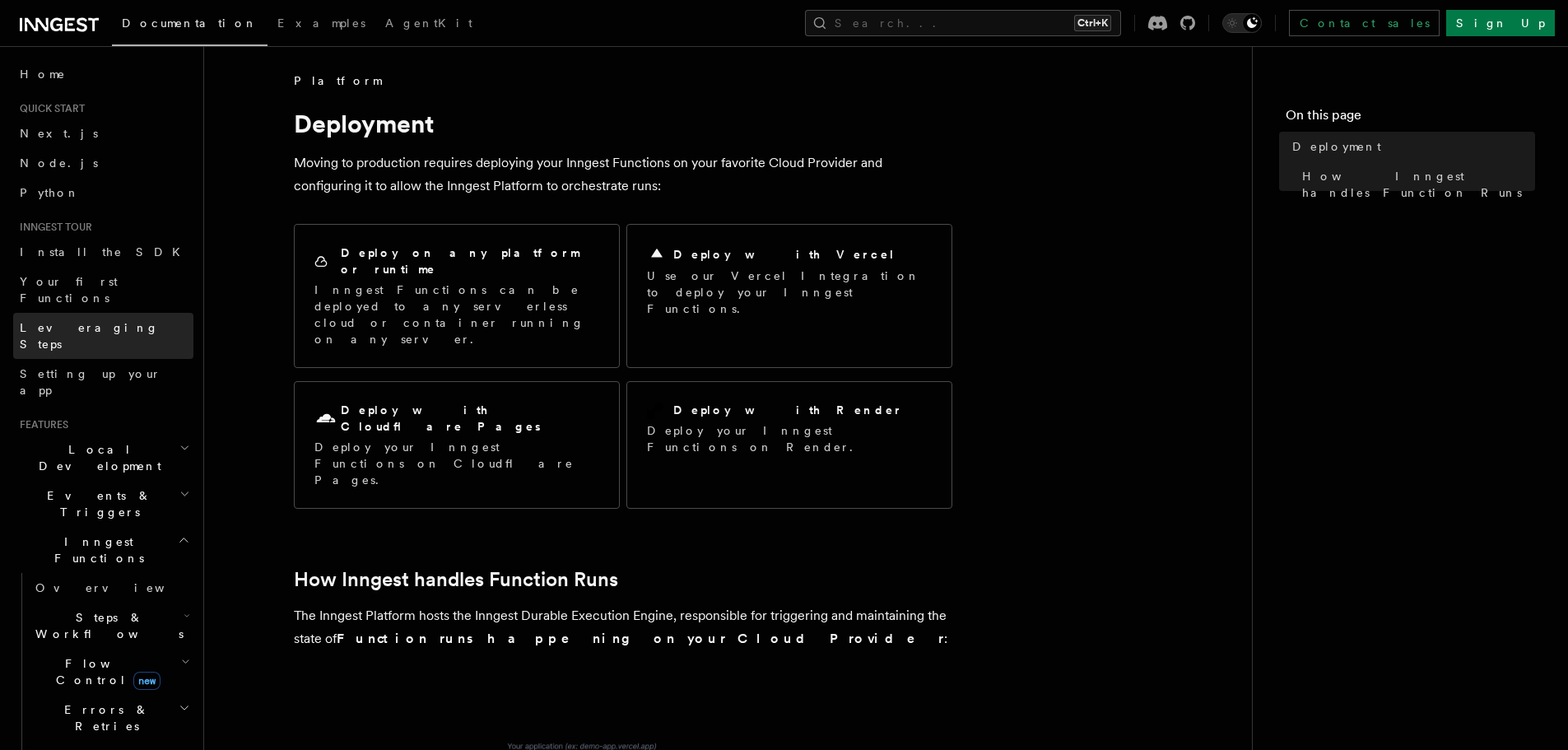
click at [112, 313] on link "Leveraging Steps" at bounding box center [103, 336] width 180 height 46
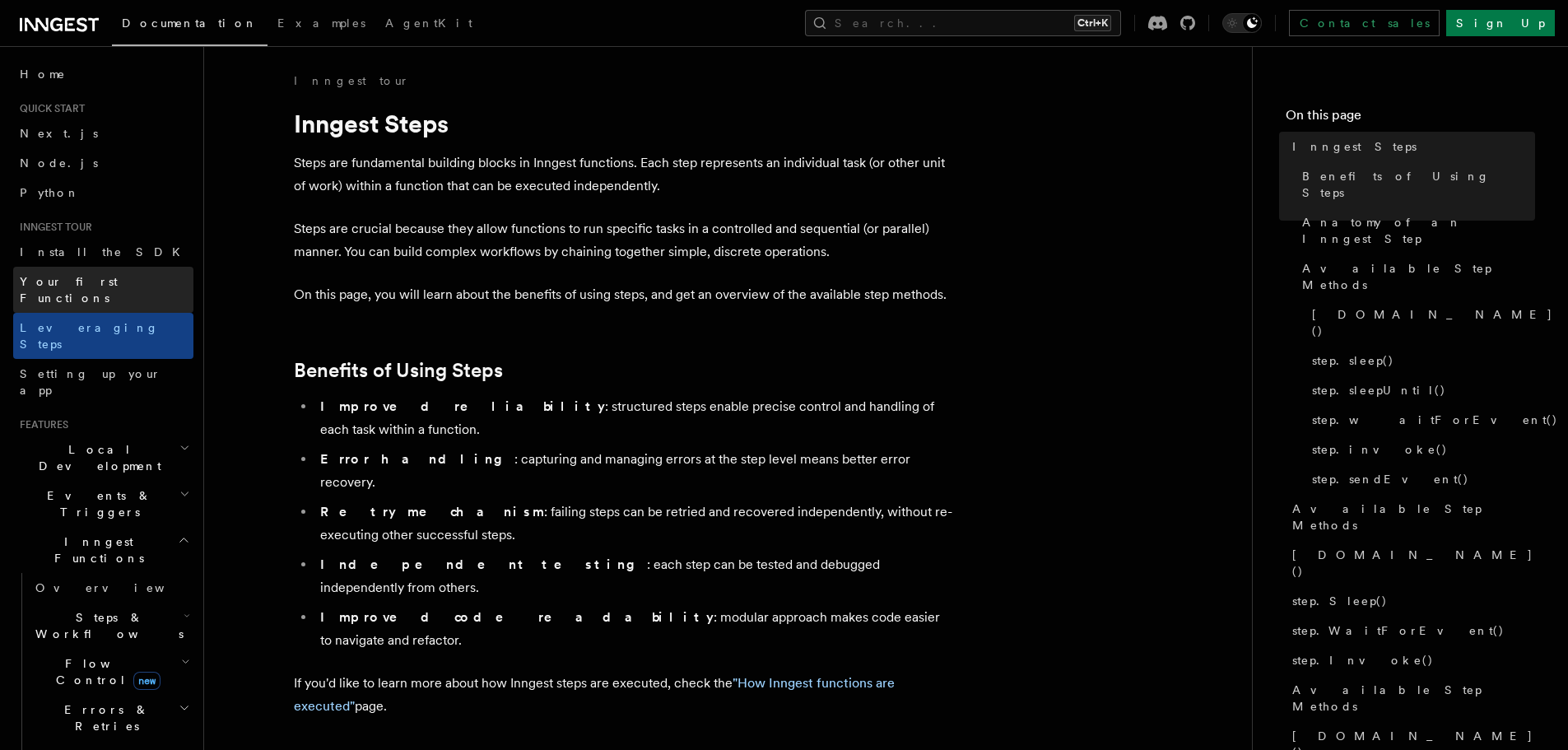
click at [110, 288] on span "Your first Functions" at bounding box center [69, 290] width 98 height 29
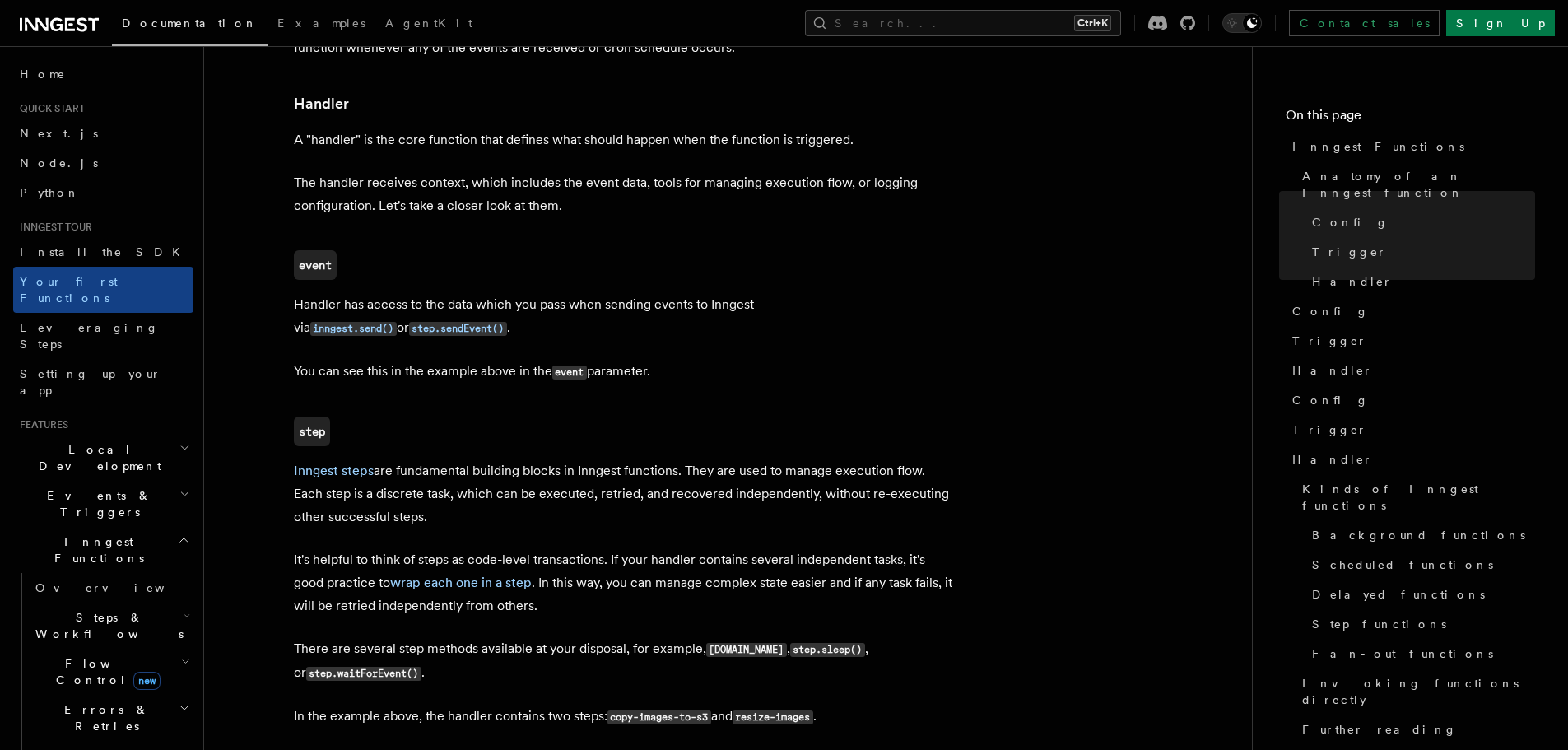
scroll to position [1922, 0]
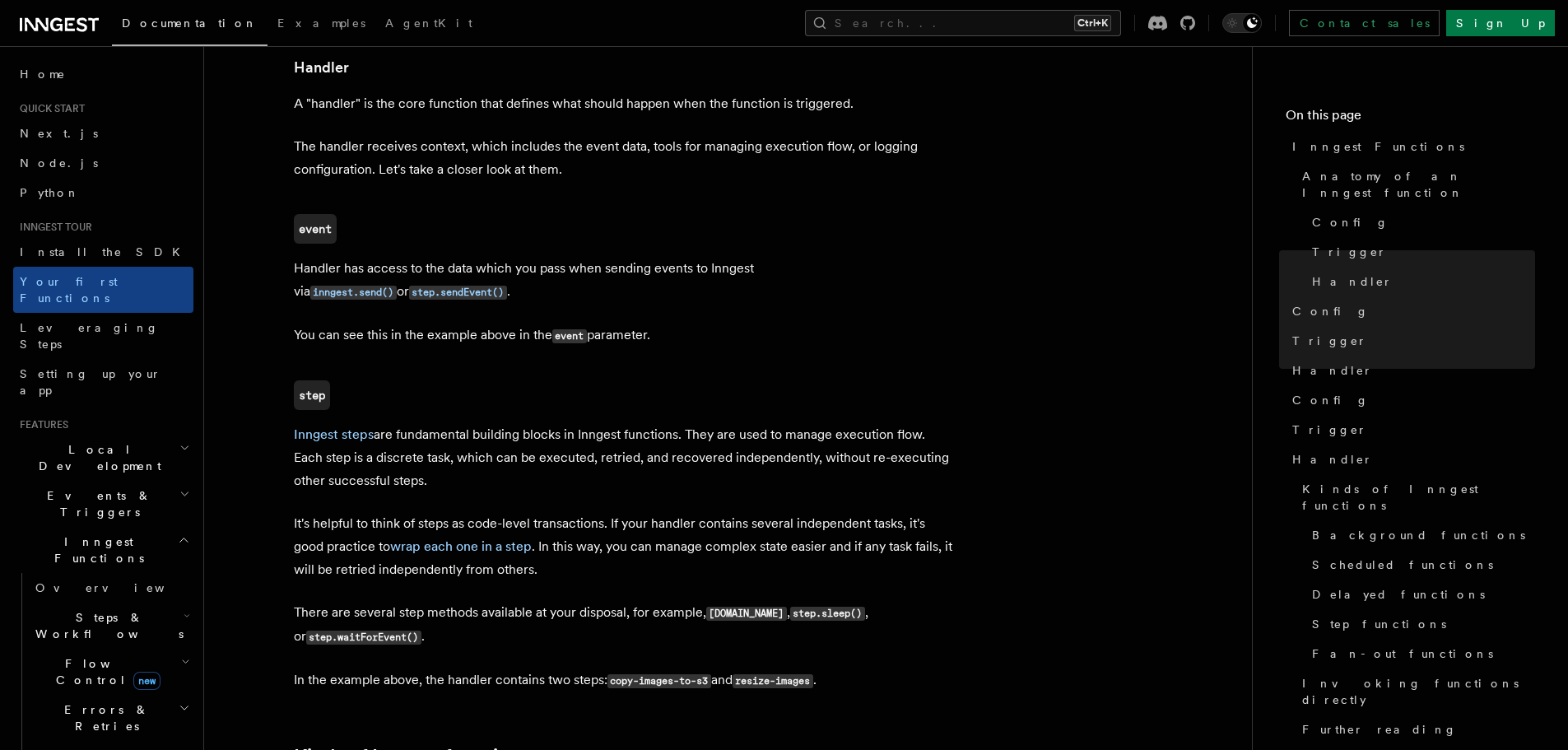
click at [734, 344] on article "Inngest tour Inngest Functions Inngest functions enable developers to run relia…" at bounding box center [728, 166] width 995 height 4032
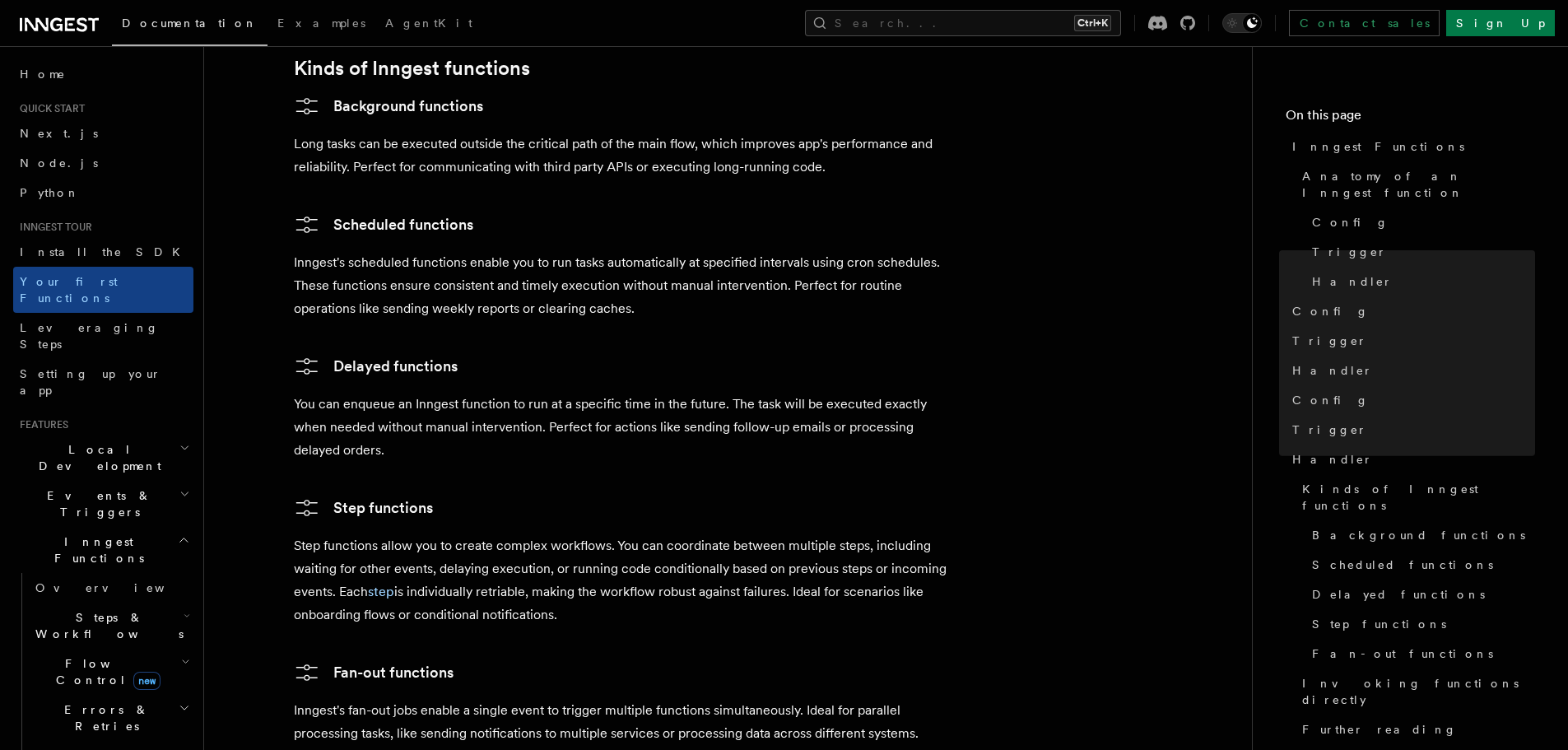
scroll to position [2636, 0]
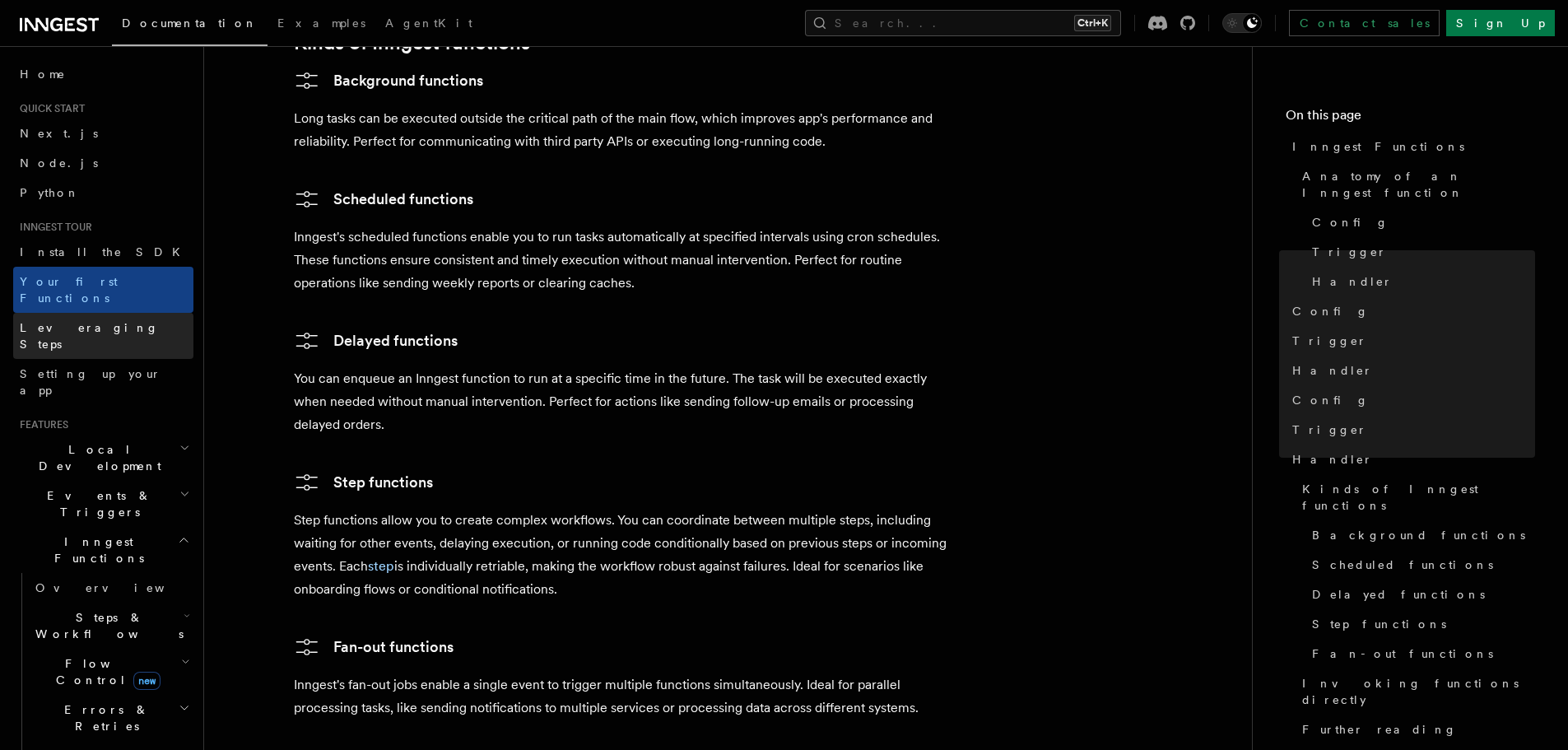
click at [140, 313] on link "Leveraging Steps" at bounding box center [103, 336] width 180 height 46
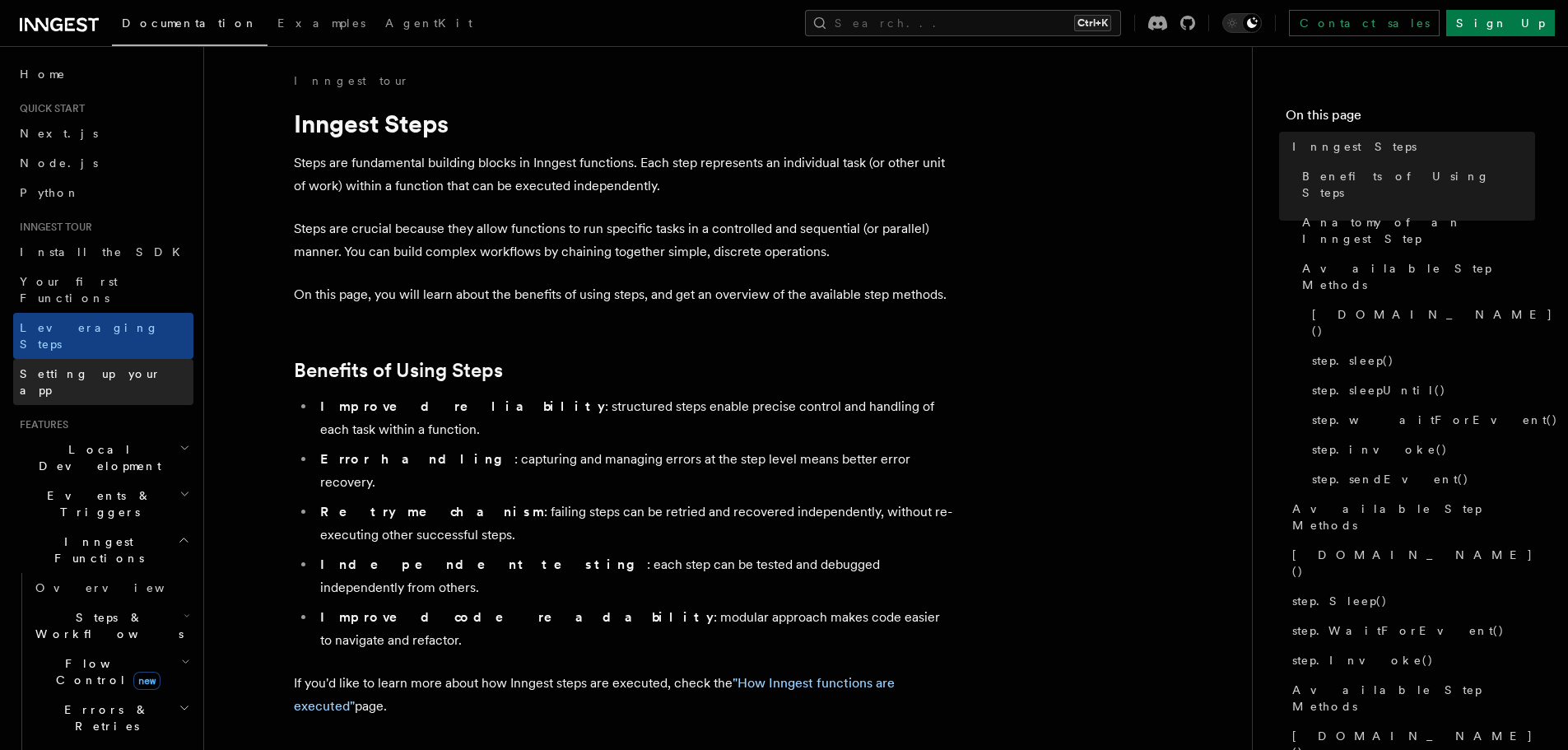
click at [128, 359] on link "Setting up your app" at bounding box center [103, 382] width 180 height 46
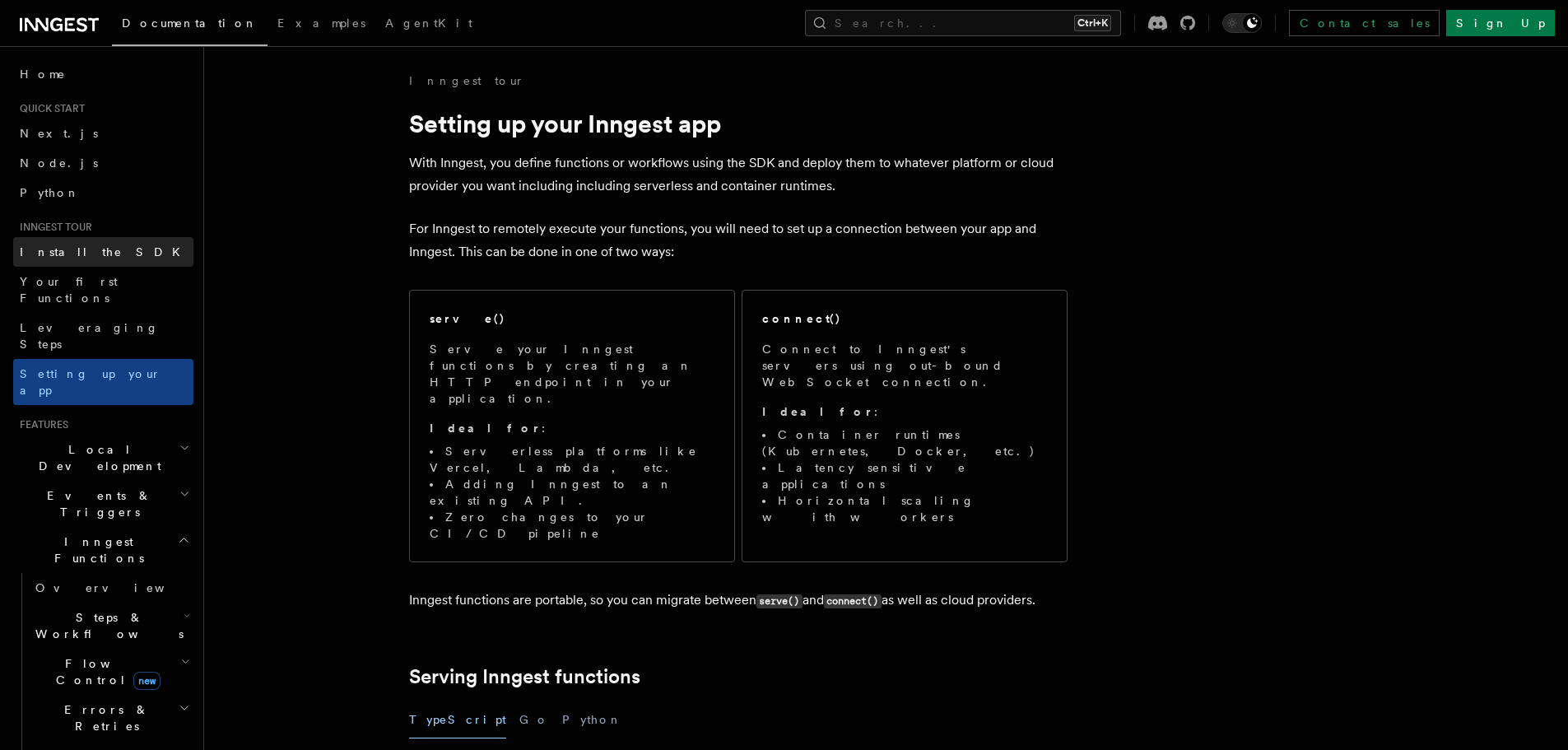
click at [134, 263] on link "Install the SDK" at bounding box center [103, 252] width 180 height 29
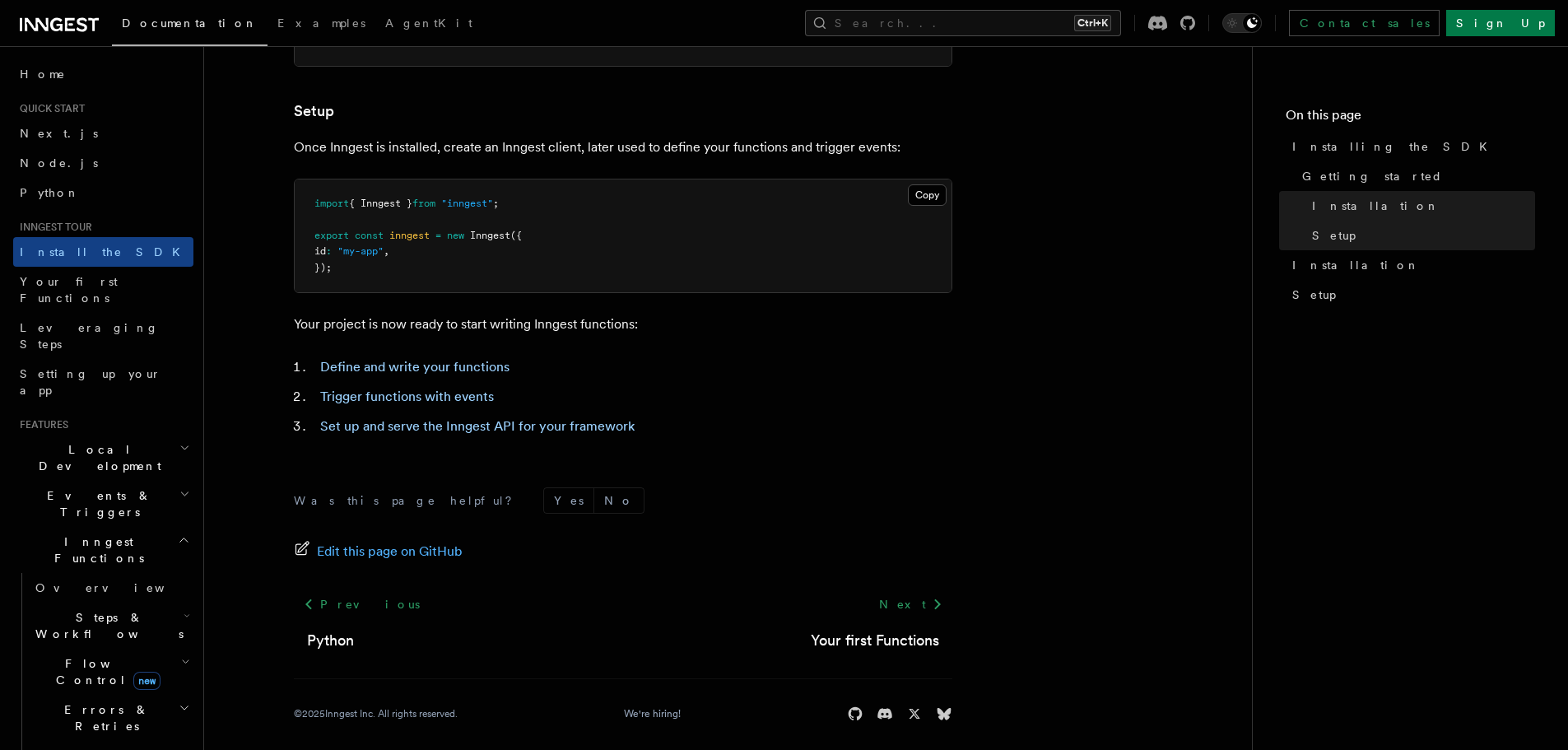
scroll to position [619, 0]
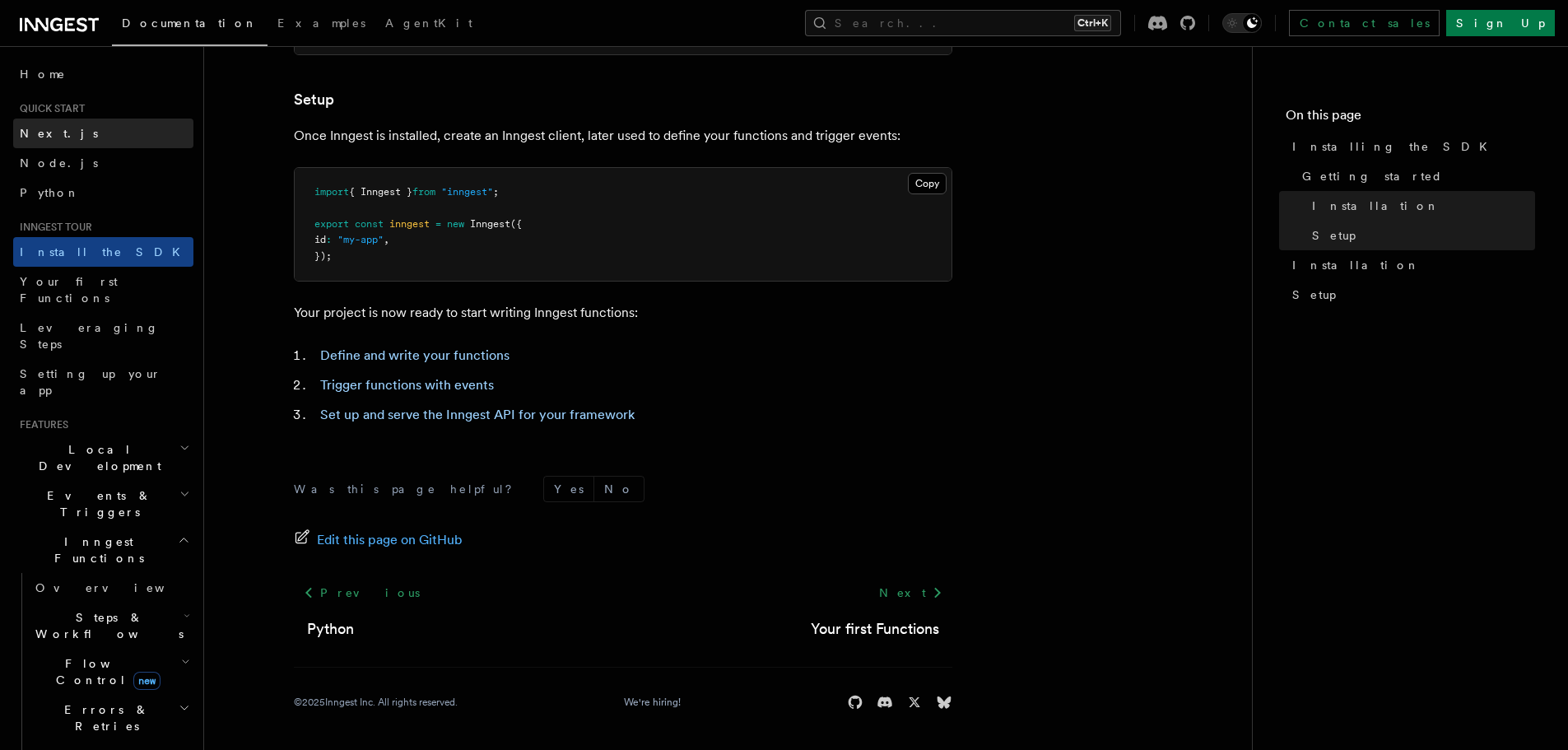
click at [84, 133] on link "Next.js" at bounding box center [103, 133] width 180 height 29
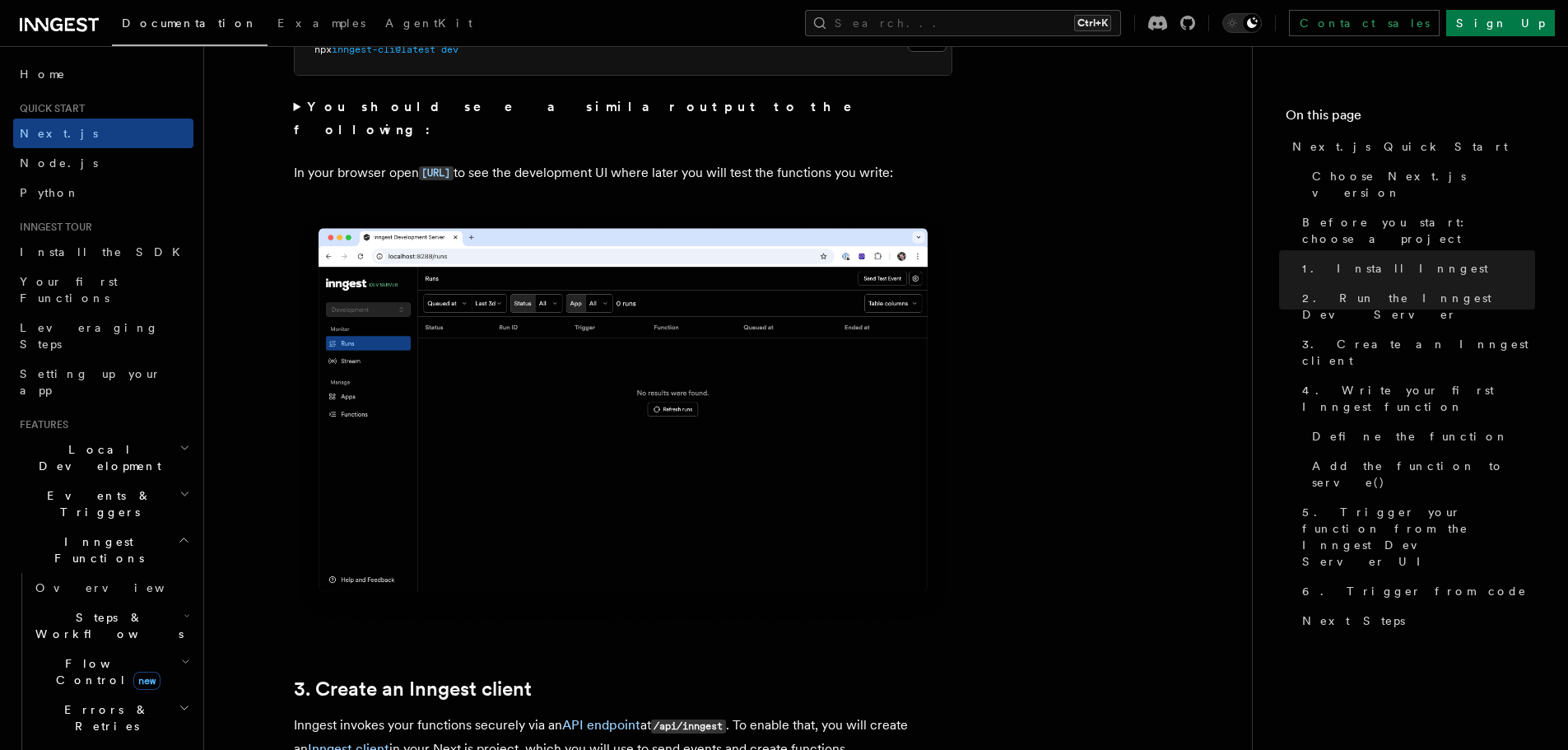
scroll to position [1318, 0]
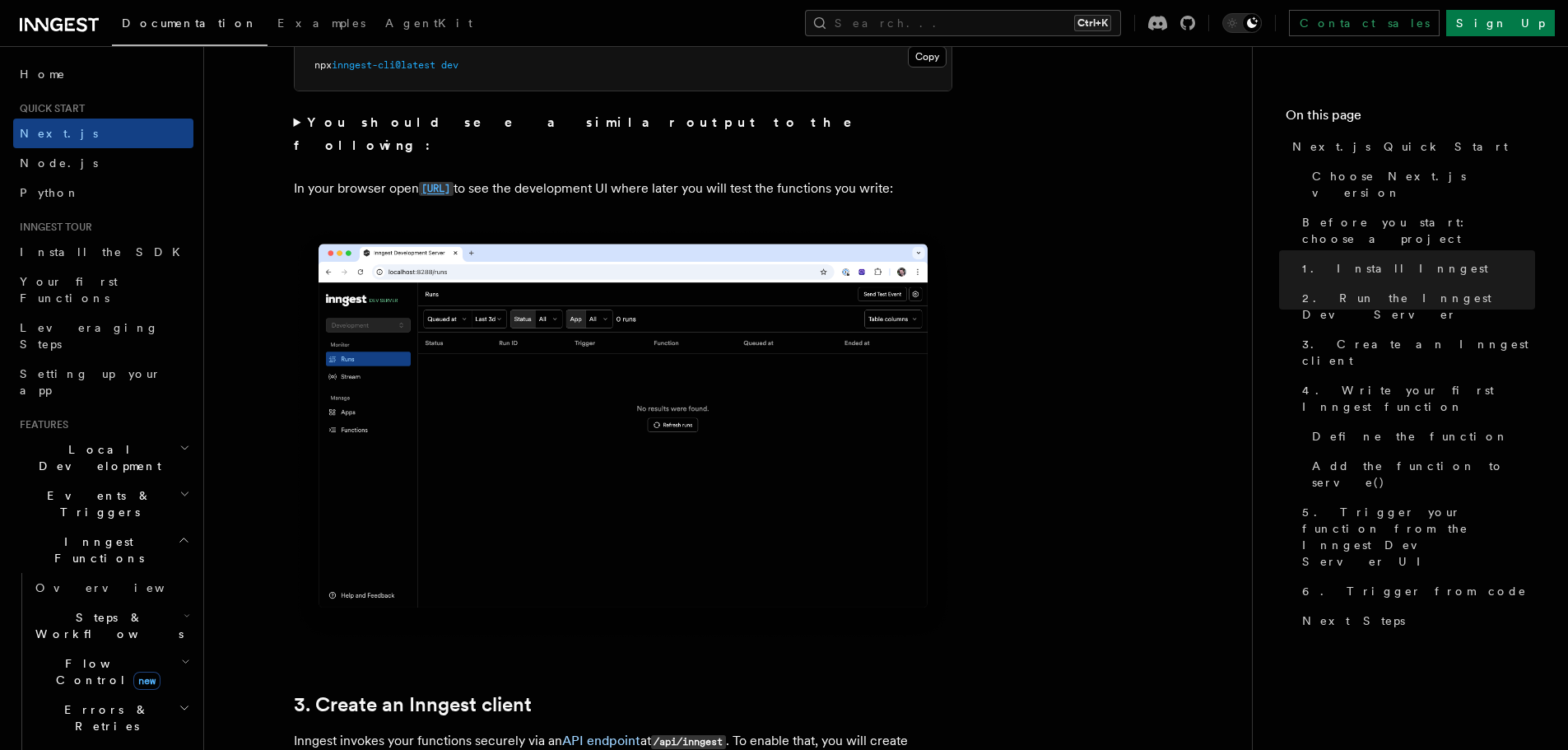
click at [454, 182] on code "[URL]" at bounding box center [436, 188] width 35 height 14
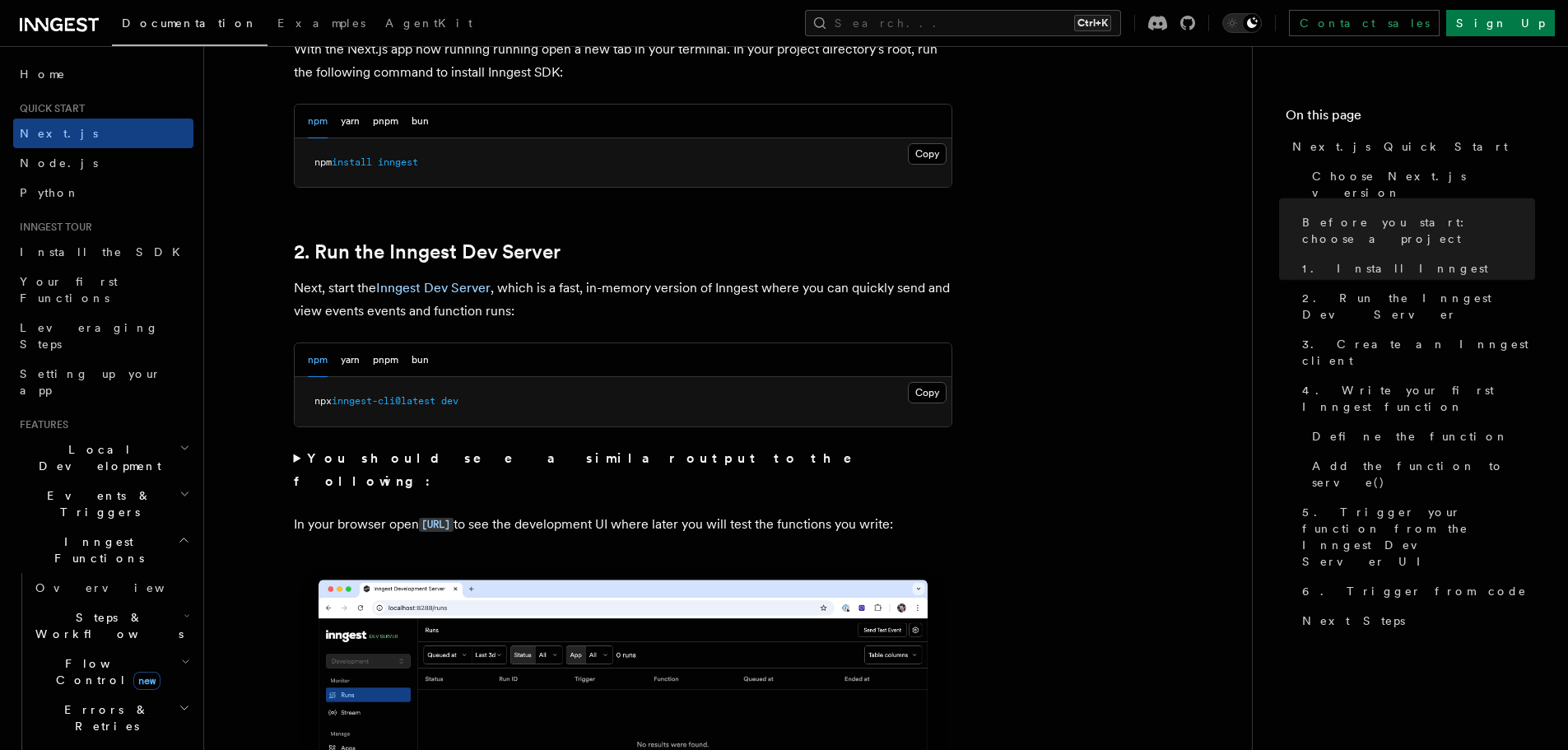
scroll to position [988, 0]
